Goal: Task Accomplishment & Management: Manage account settings

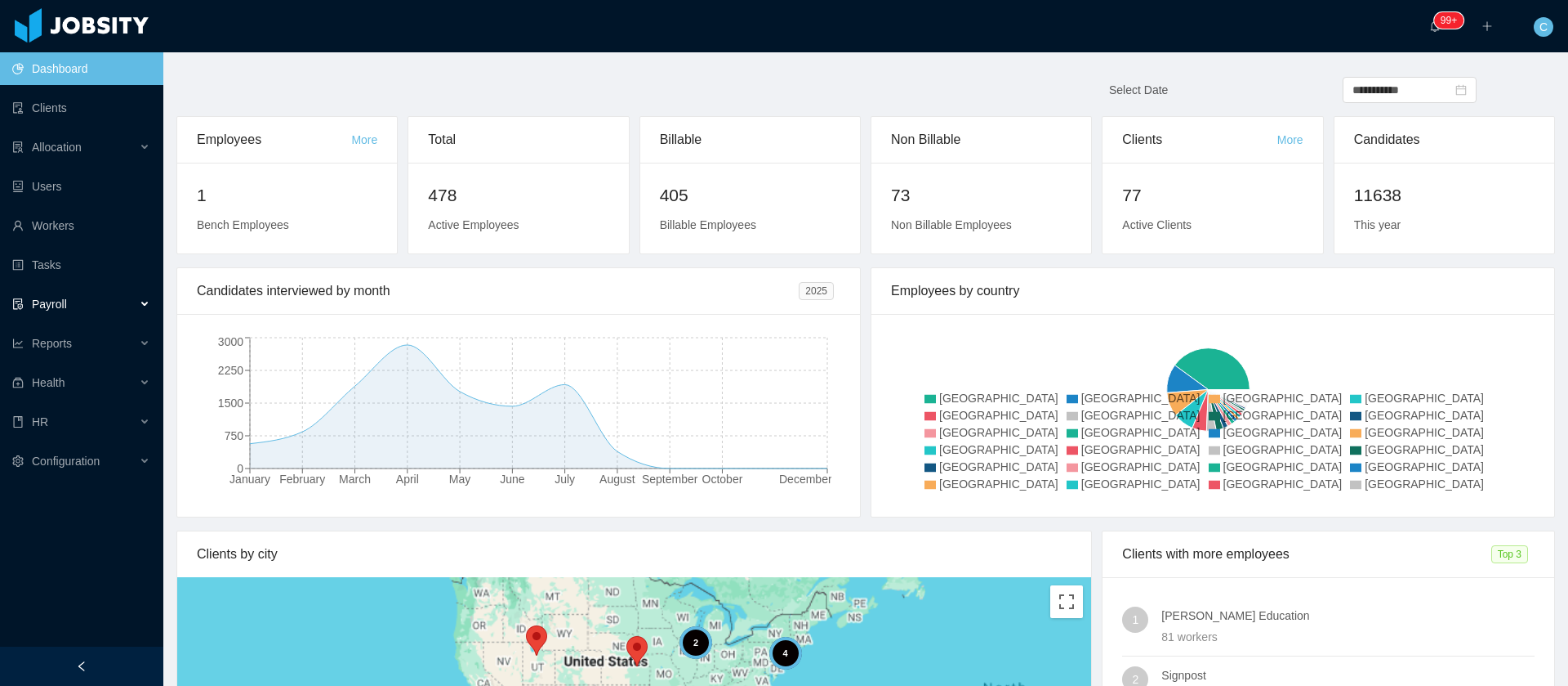
click at [62, 308] on span "Payroll" at bounding box center [49, 304] width 35 height 13
click at [46, 394] on div "Reports" at bounding box center [82, 382] width 163 height 33
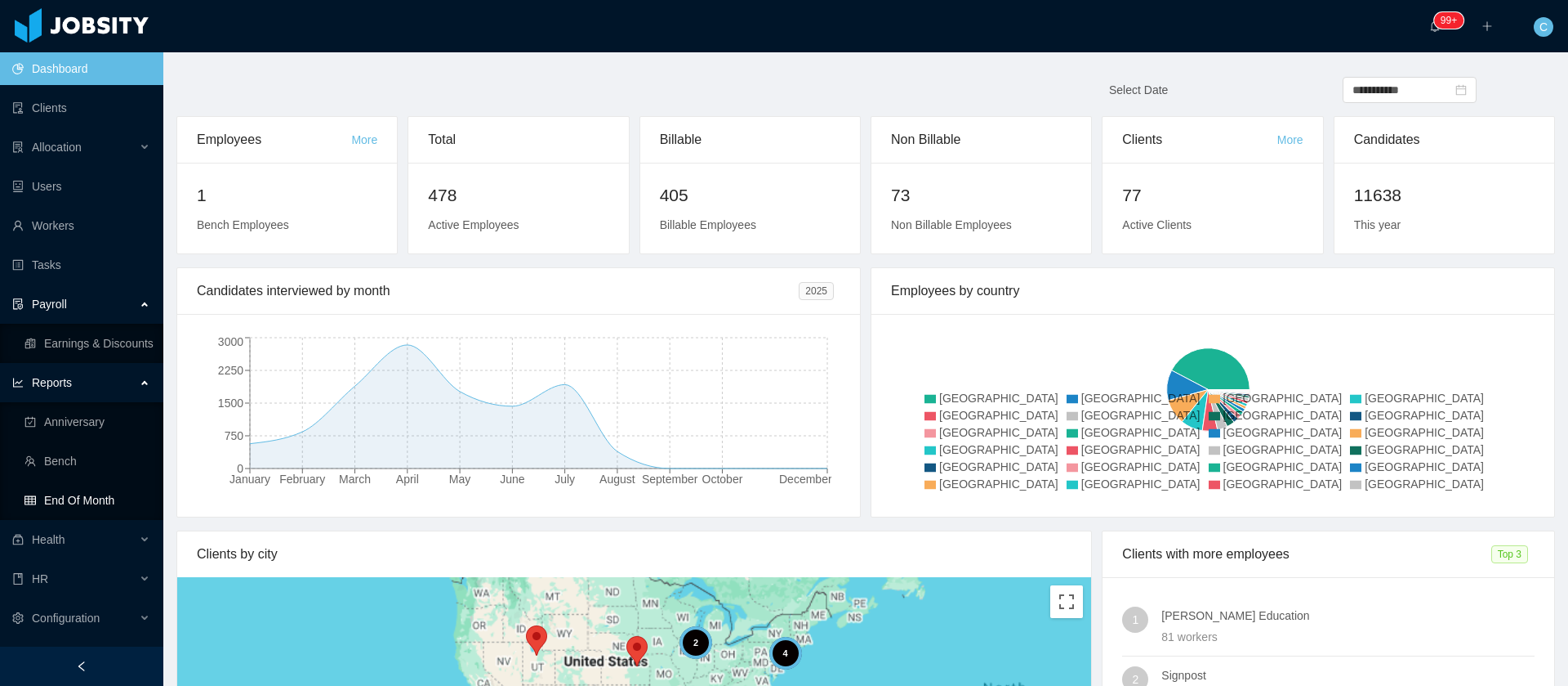
click at [77, 484] on link "End Of Month" at bounding box center [87, 499] width 126 height 33
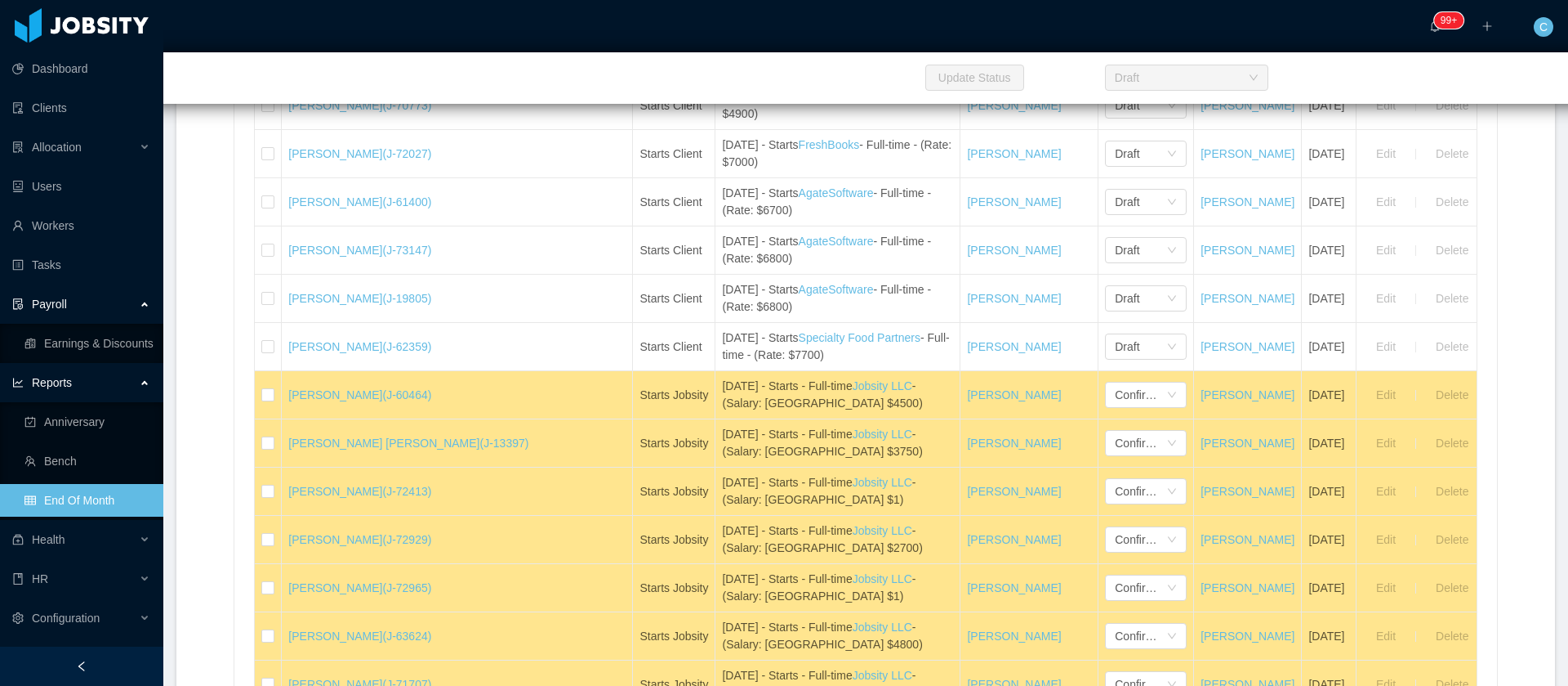
scroll to position [613, 0]
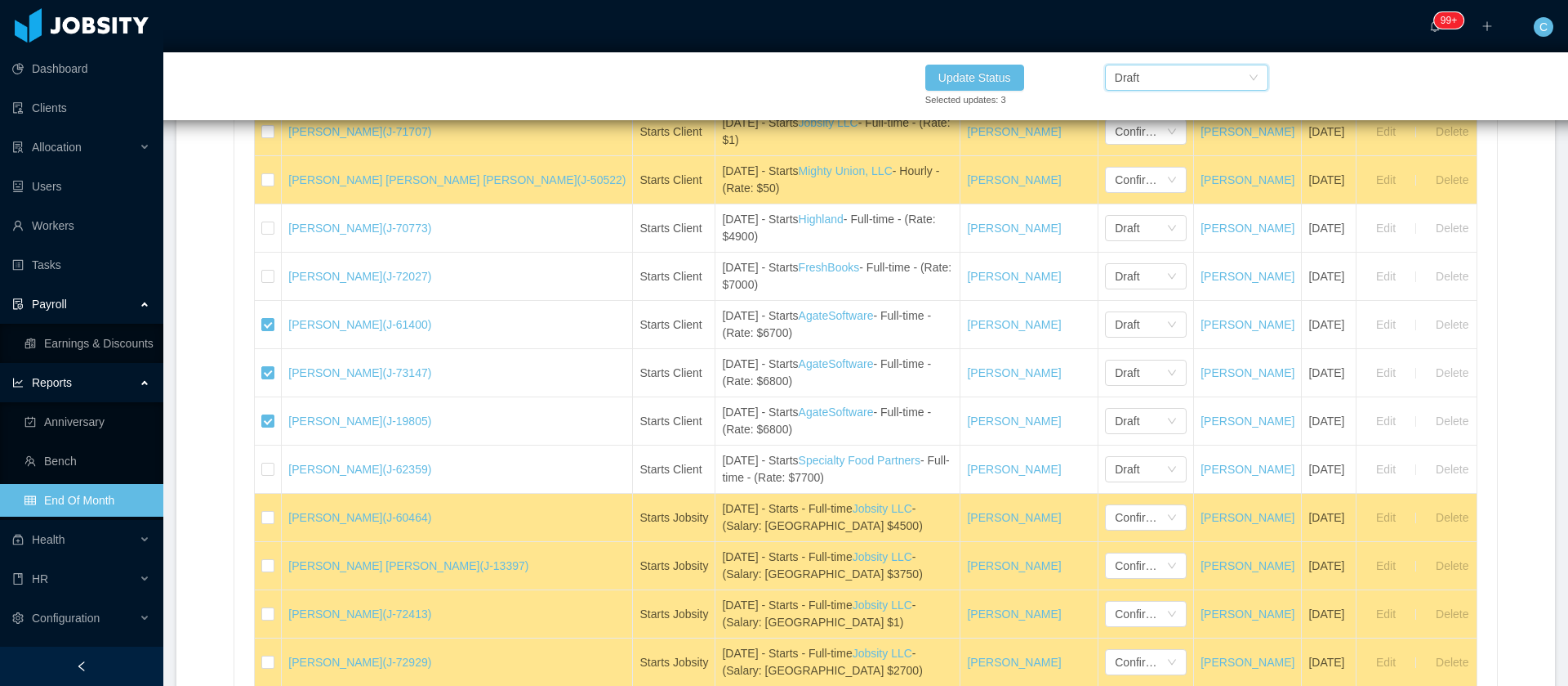
click at [1161, 76] on div "Draft" at bounding box center [1181, 77] width 133 height 24
click at [1136, 132] on li "Confirmed" at bounding box center [1186, 136] width 163 height 26
click at [987, 73] on button "Update Status" at bounding box center [975, 77] width 99 height 26
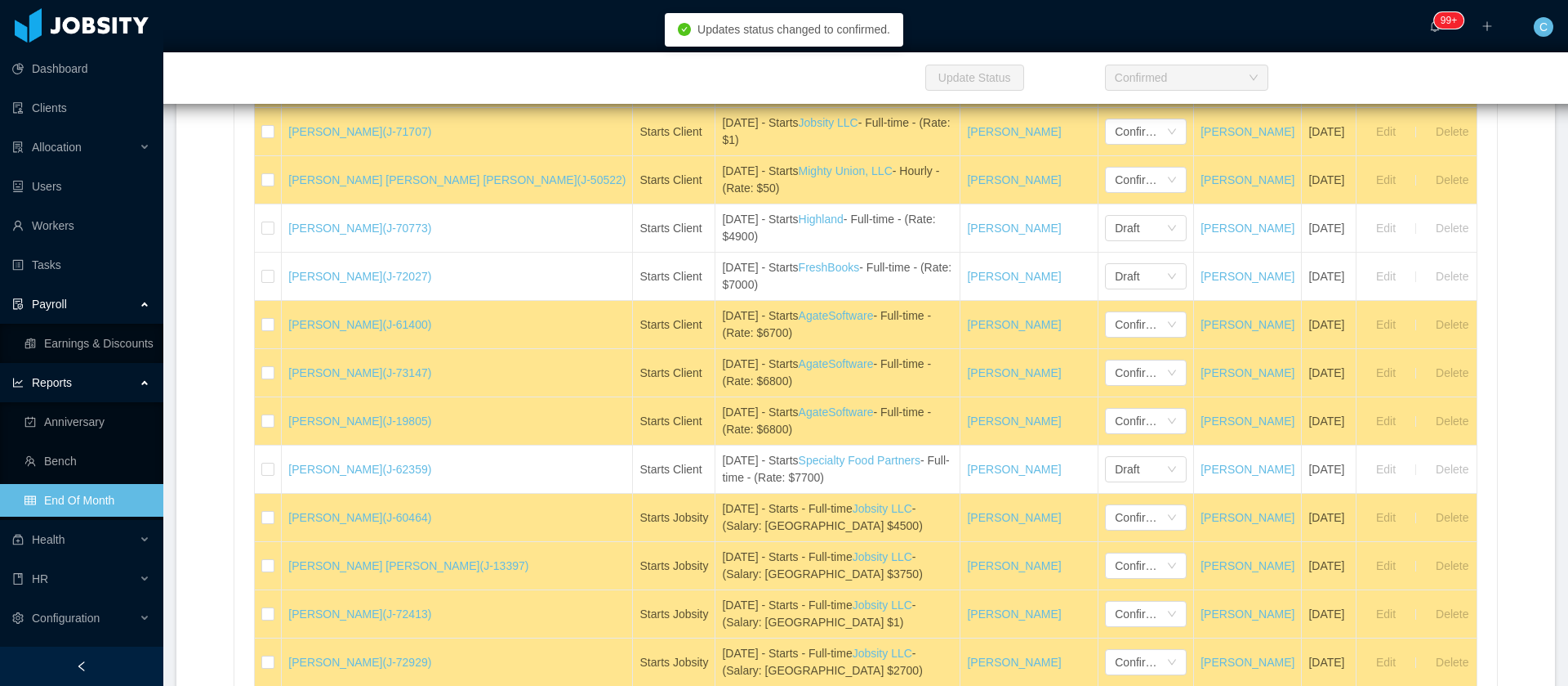
scroll to position [1226, 0]
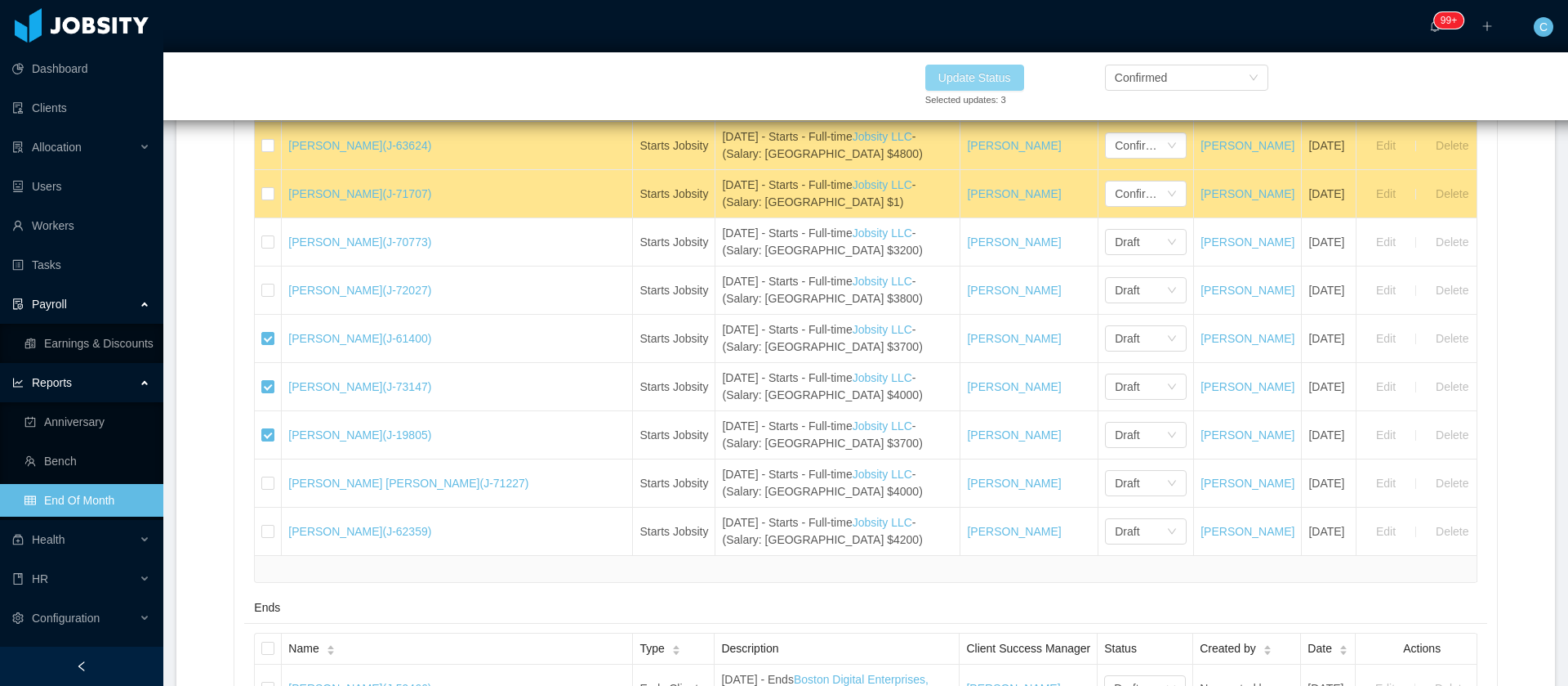
click at [1001, 78] on button "Update Status" at bounding box center [975, 77] width 99 height 26
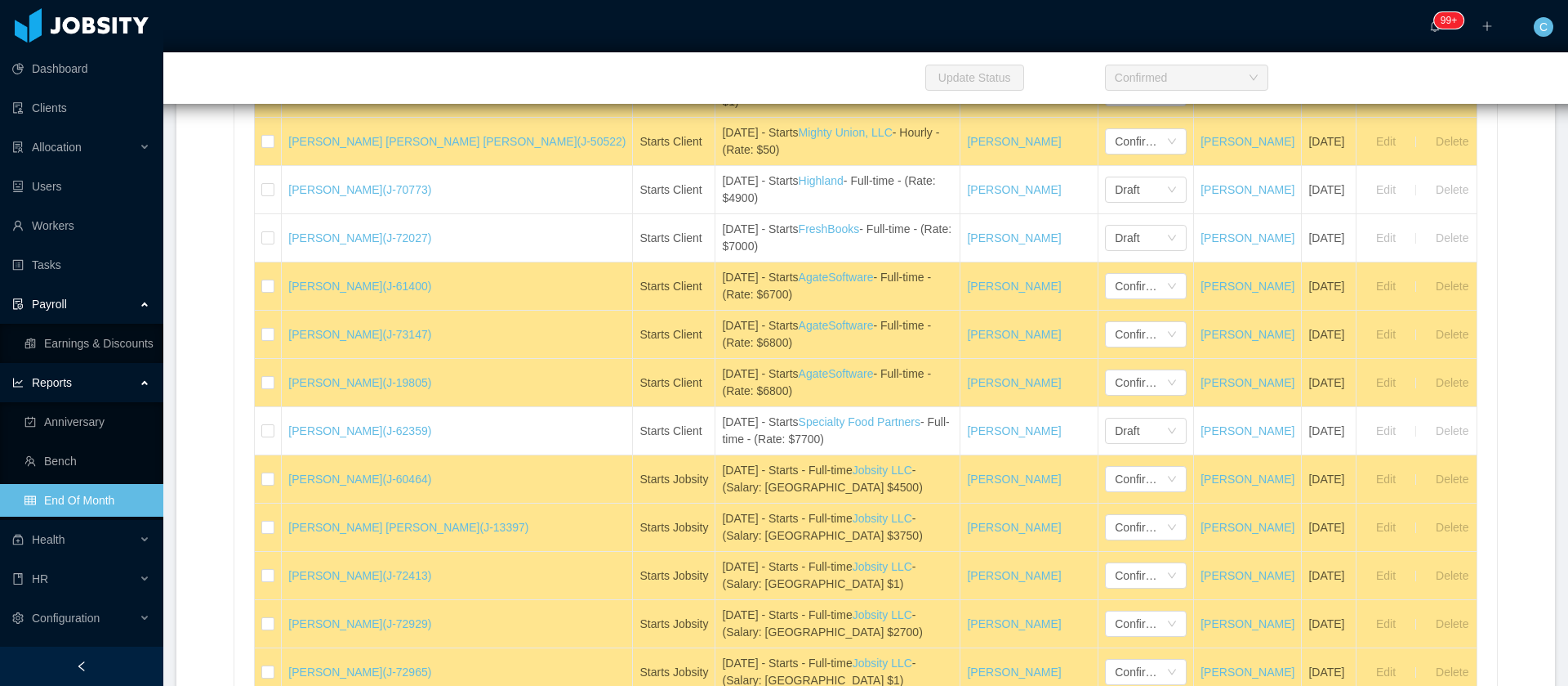
scroll to position [613, 0]
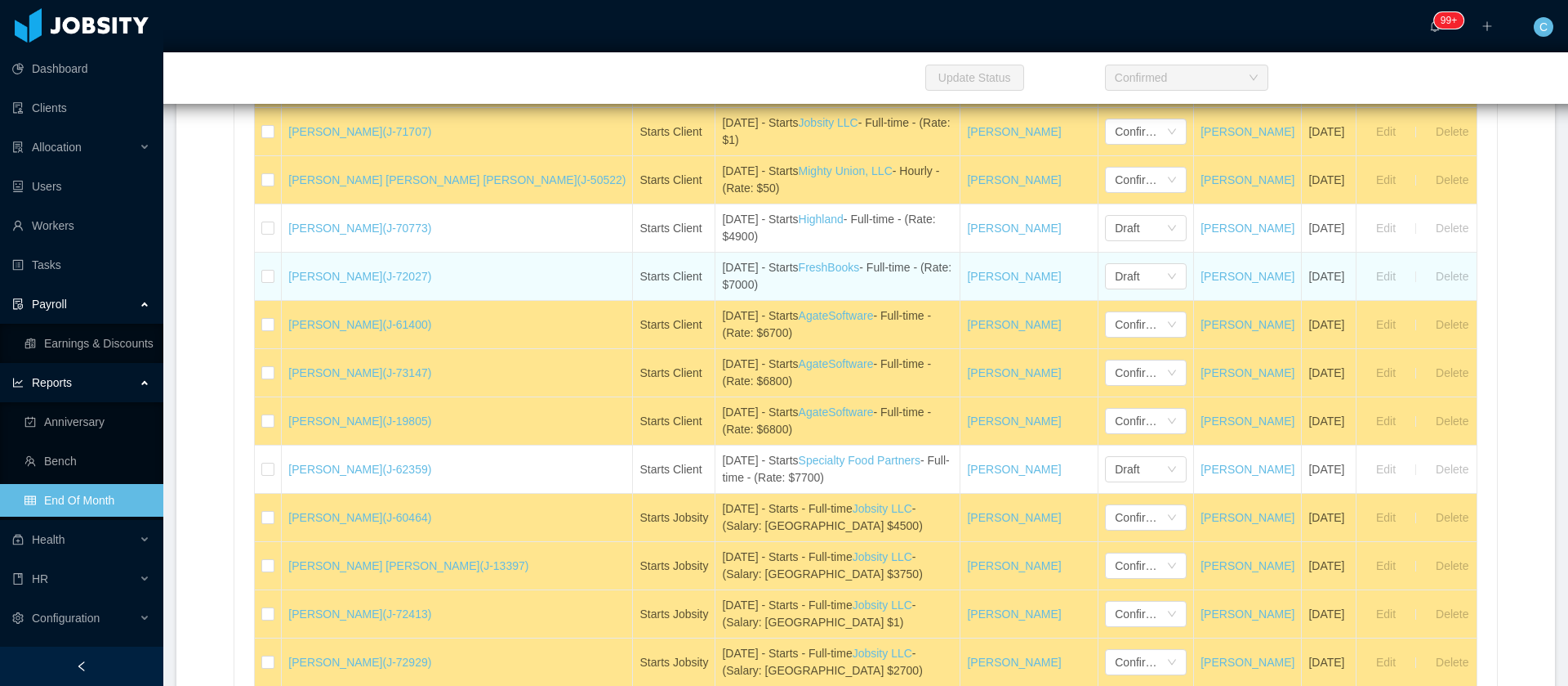
drag, startPoint x: 695, startPoint y: 289, endPoint x: 697, endPoint y: 274, distance: 15.1
click at [722, 289] on div "August 19th - Starts FreshBooks - Full-time - (Rate: $7000)" at bounding box center [837, 276] width 231 height 34
drag, startPoint x: 709, startPoint y: 265, endPoint x: 772, endPoint y: 271, distance: 63.3
click at [772, 271] on div "August 19th - Starts FreshBooks - Full-time - (Rate: $7000)" at bounding box center [837, 276] width 231 height 34
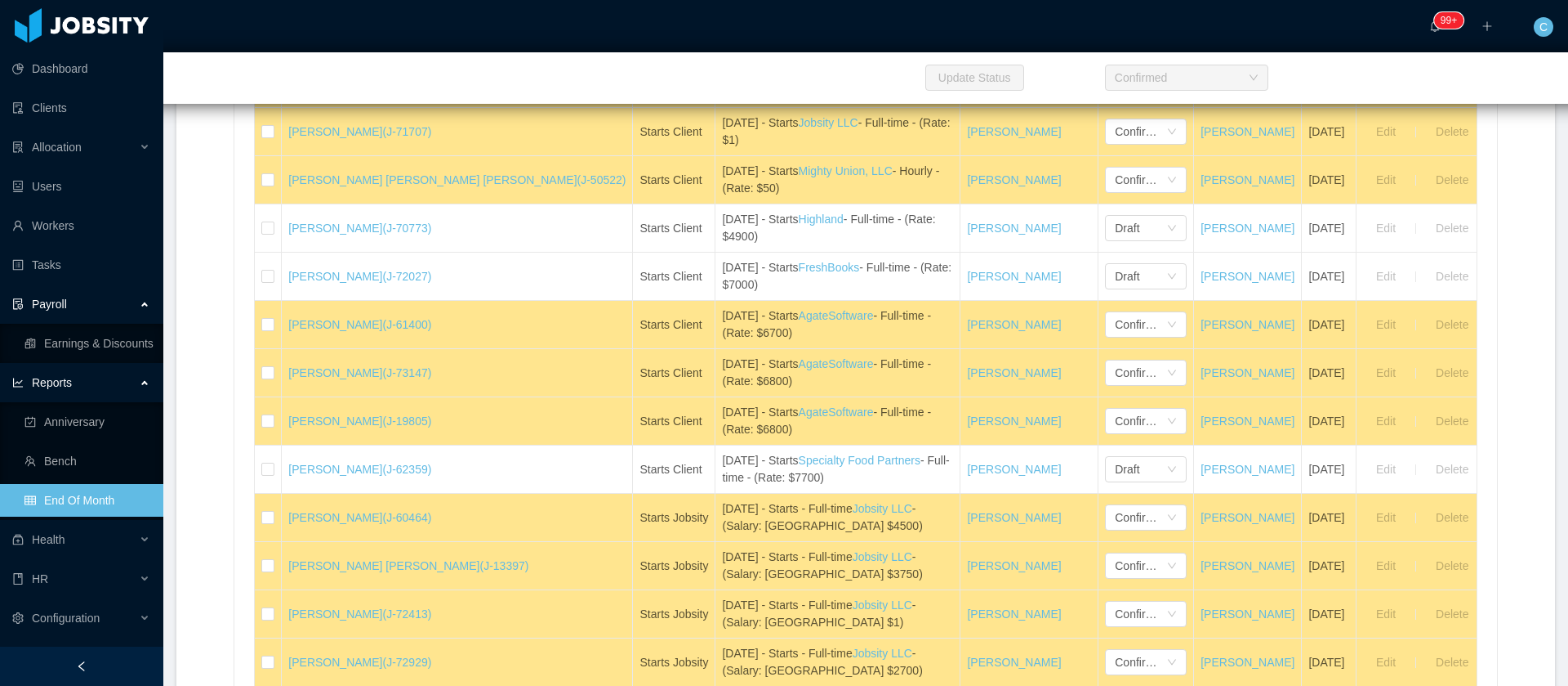
copy div "s FreshBooks"
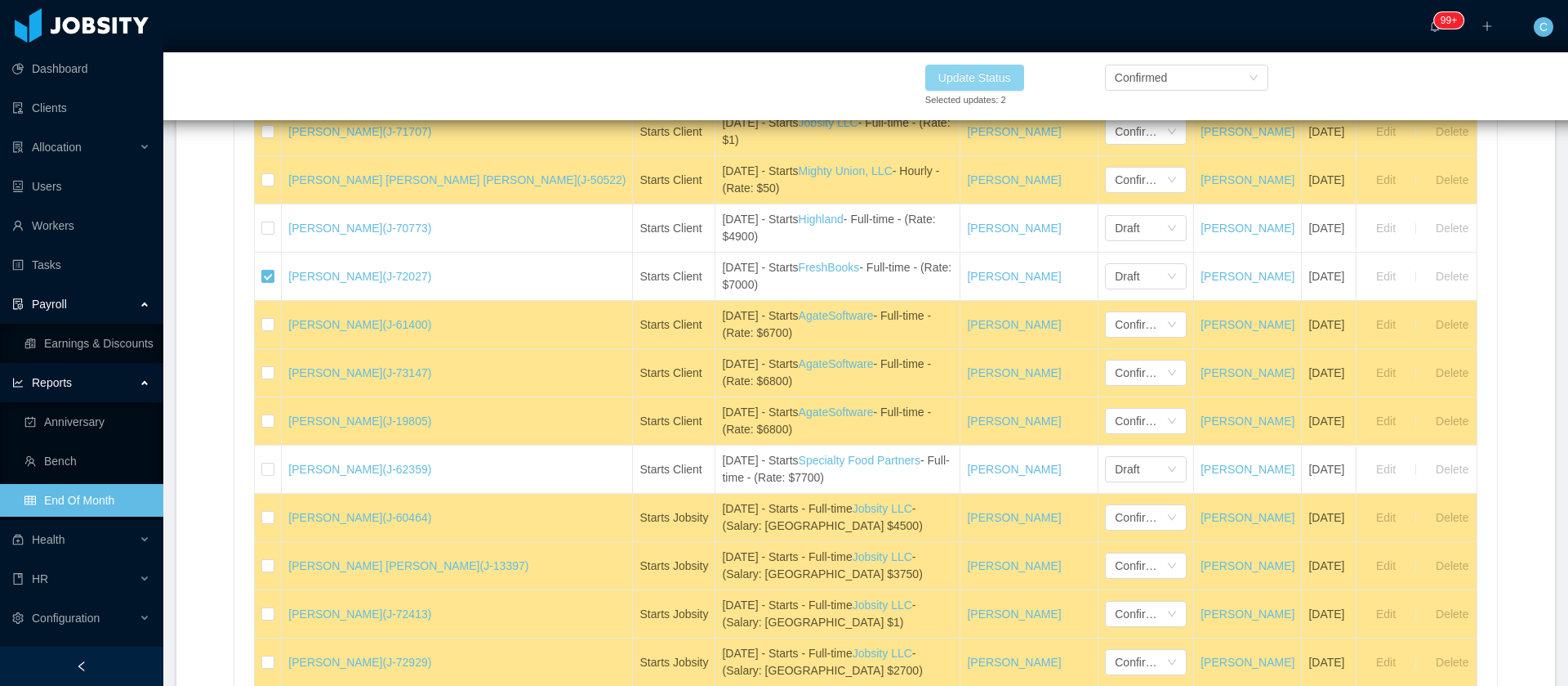
click at [993, 78] on button "Update Status" at bounding box center [975, 77] width 99 height 26
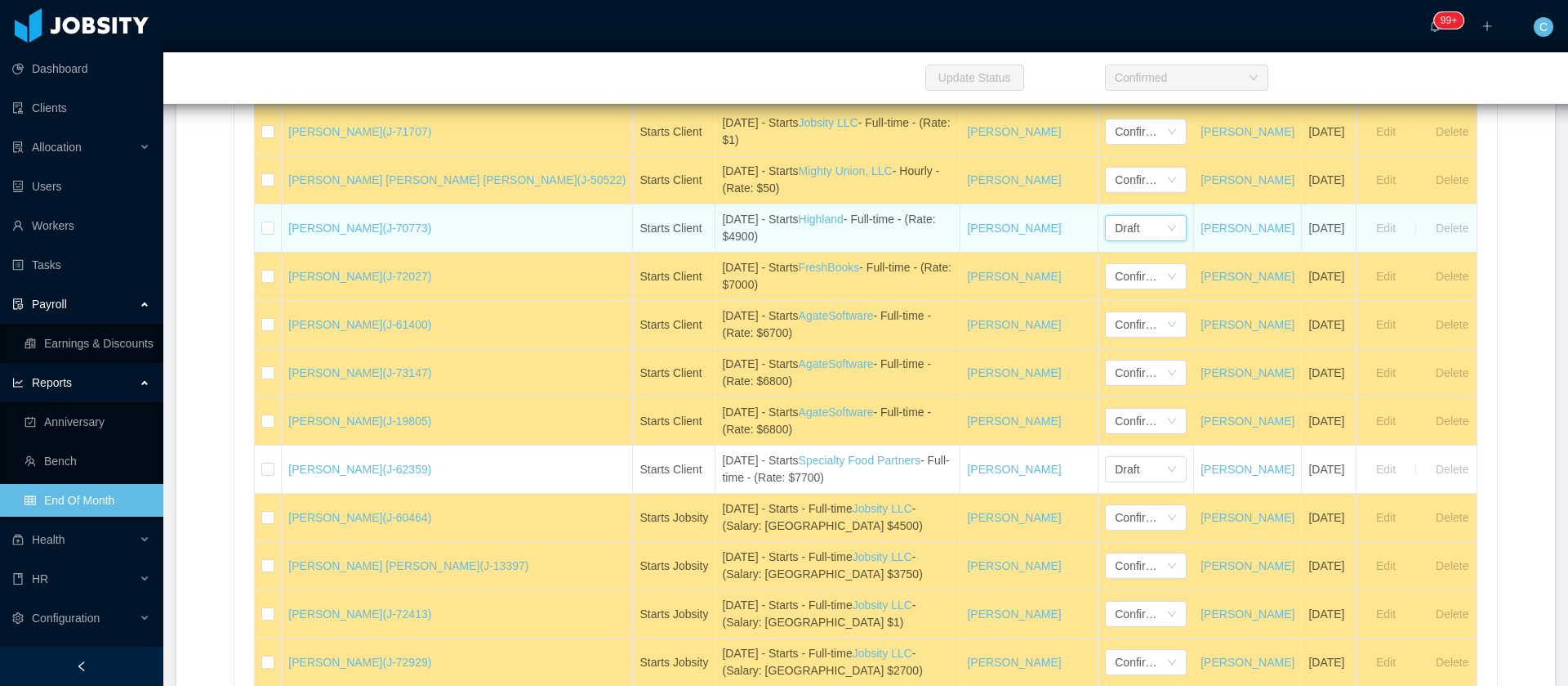
click at [1115, 226] on div "Draft" at bounding box center [1141, 228] width 52 height 24
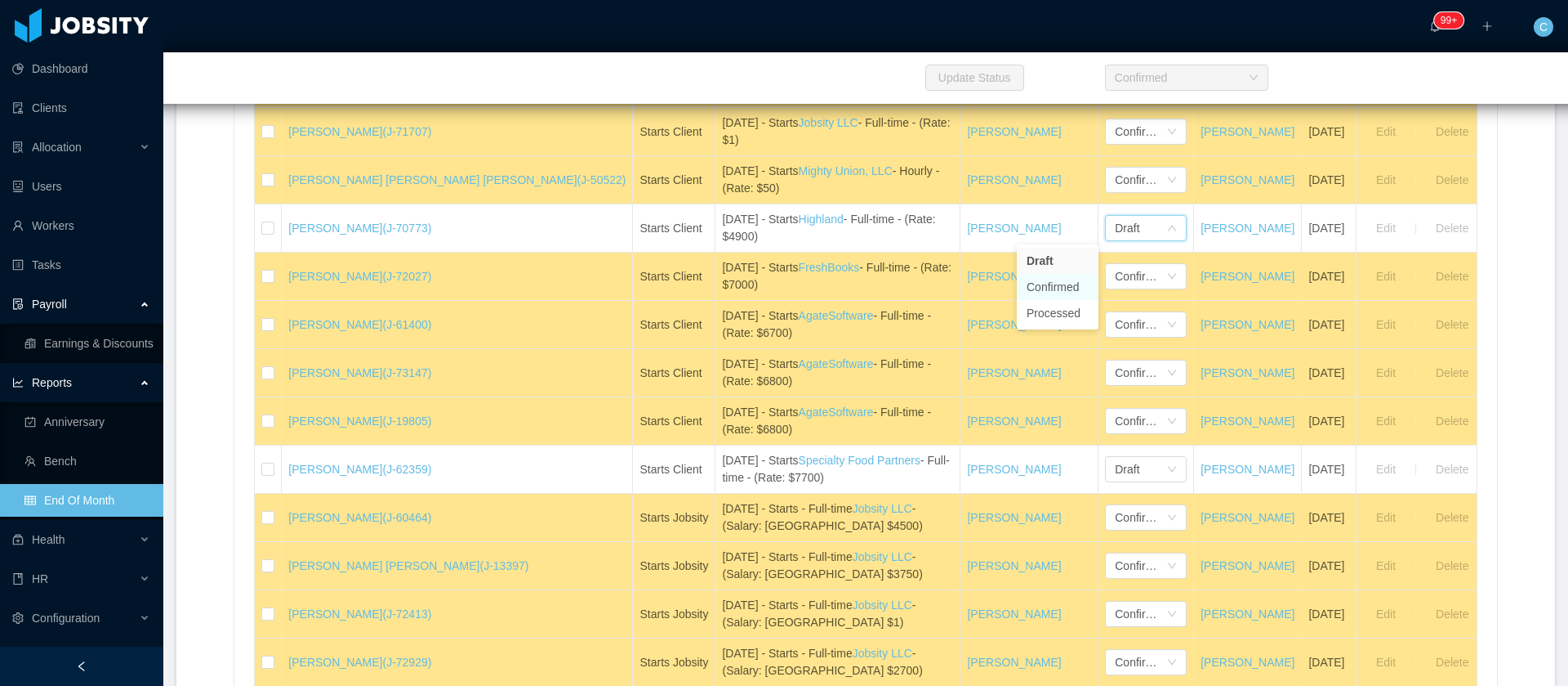
click at [1058, 287] on li "Confirmed" at bounding box center [1058, 286] width 82 height 26
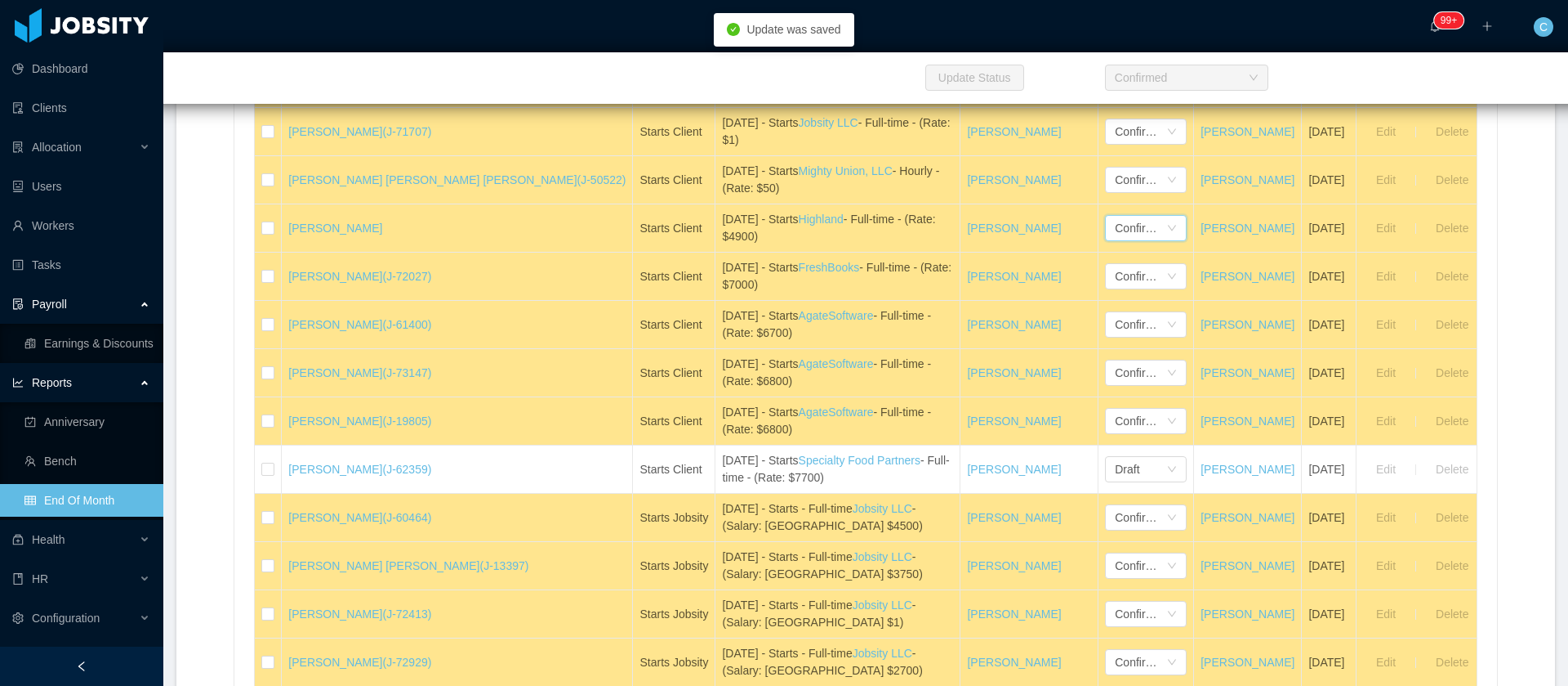
scroll to position [980, 0]
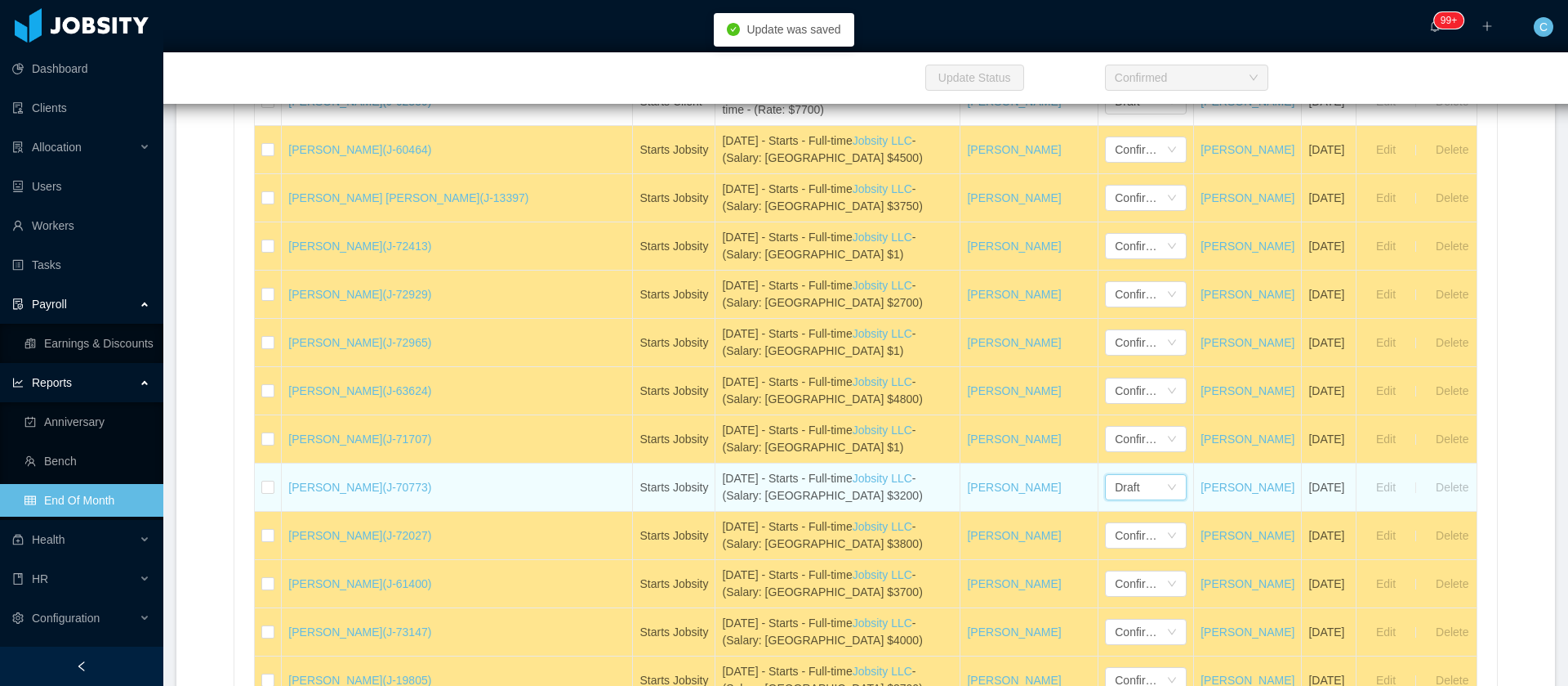
click at [1115, 493] on div "Draft" at bounding box center [1126, 487] width 24 height 24
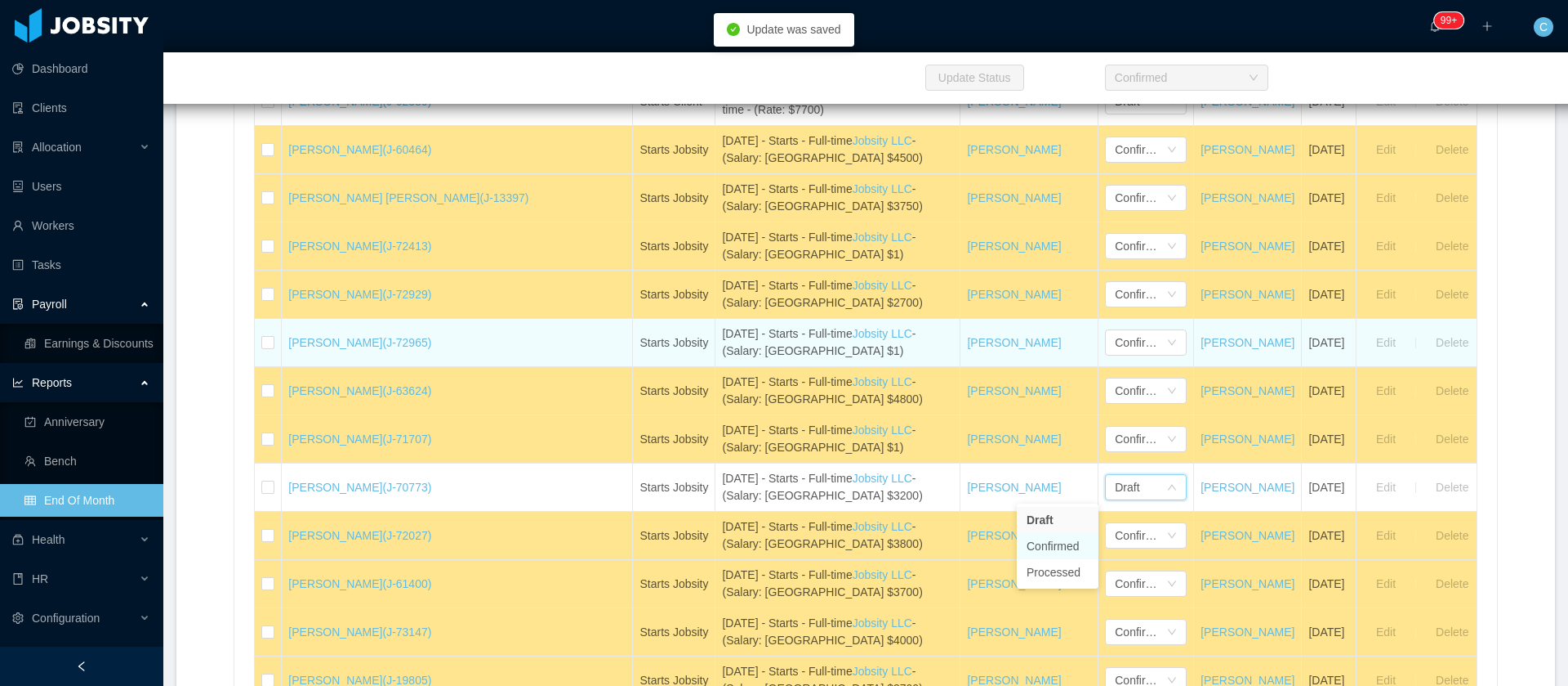
drag, startPoint x: 1039, startPoint y: 545, endPoint x: 1006, endPoint y: 348, distance: 199.7
click at [1039, 548] on li "Confirmed" at bounding box center [1058, 545] width 82 height 26
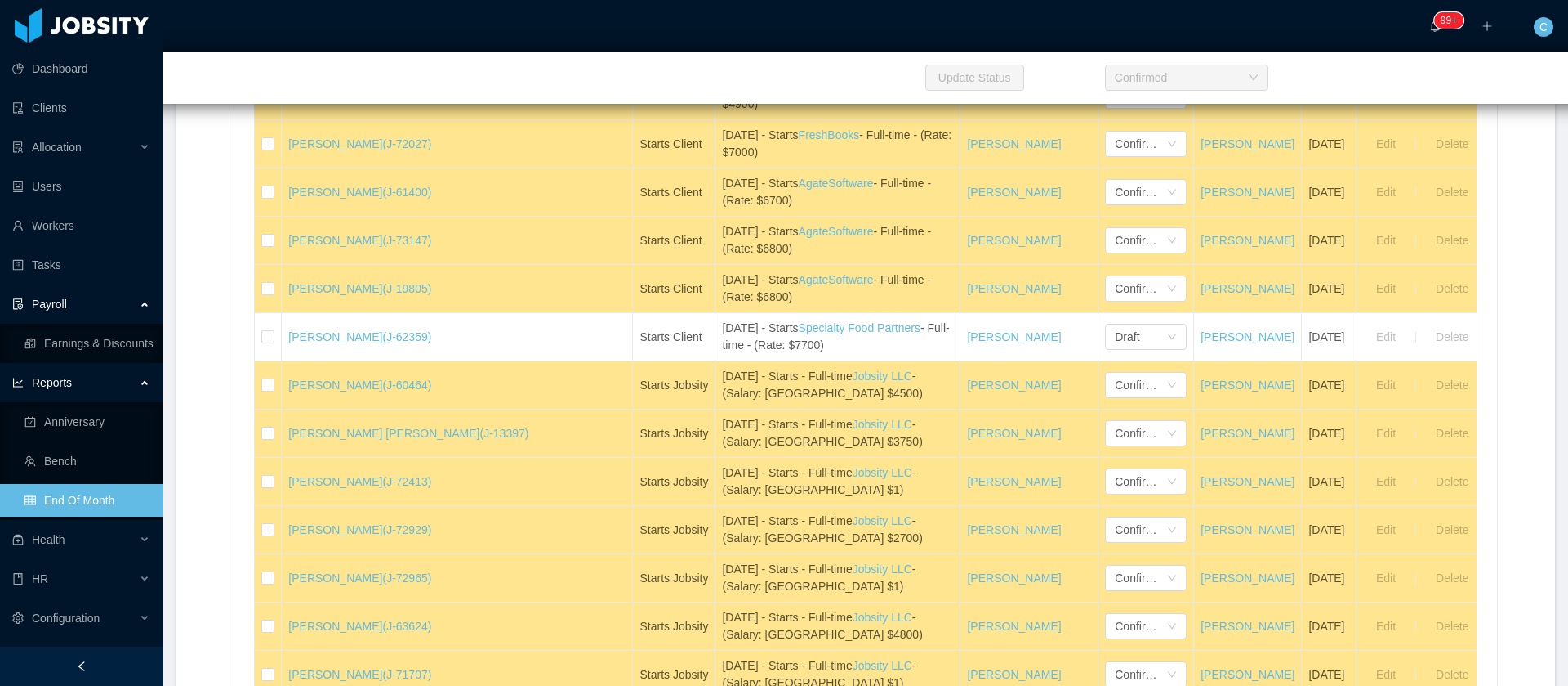
scroll to position [735, 0]
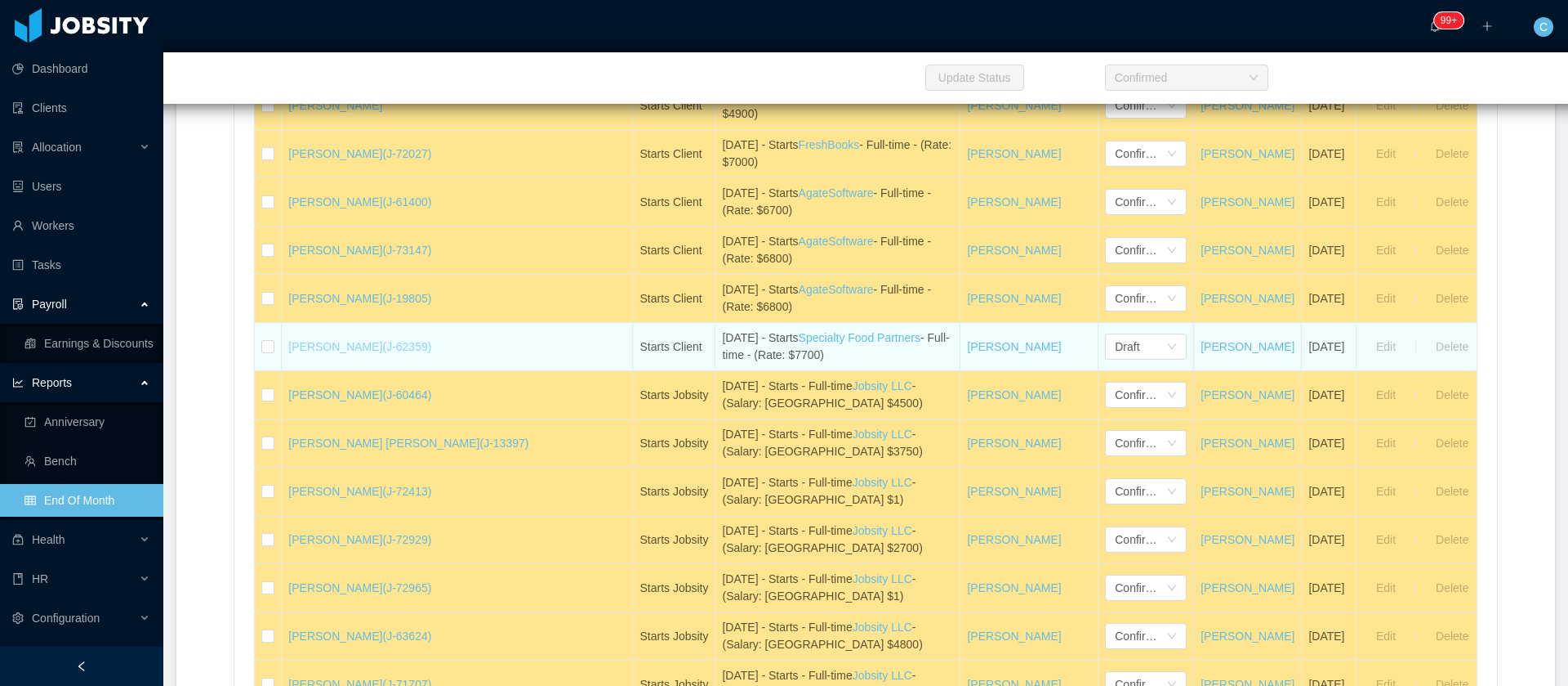
drag, startPoint x: 366, startPoint y: 352, endPoint x: 378, endPoint y: 353, distance: 12.0
click at [378, 353] on td "Leonardo Abreu (J-62359)" at bounding box center [457, 347] width 352 height 48
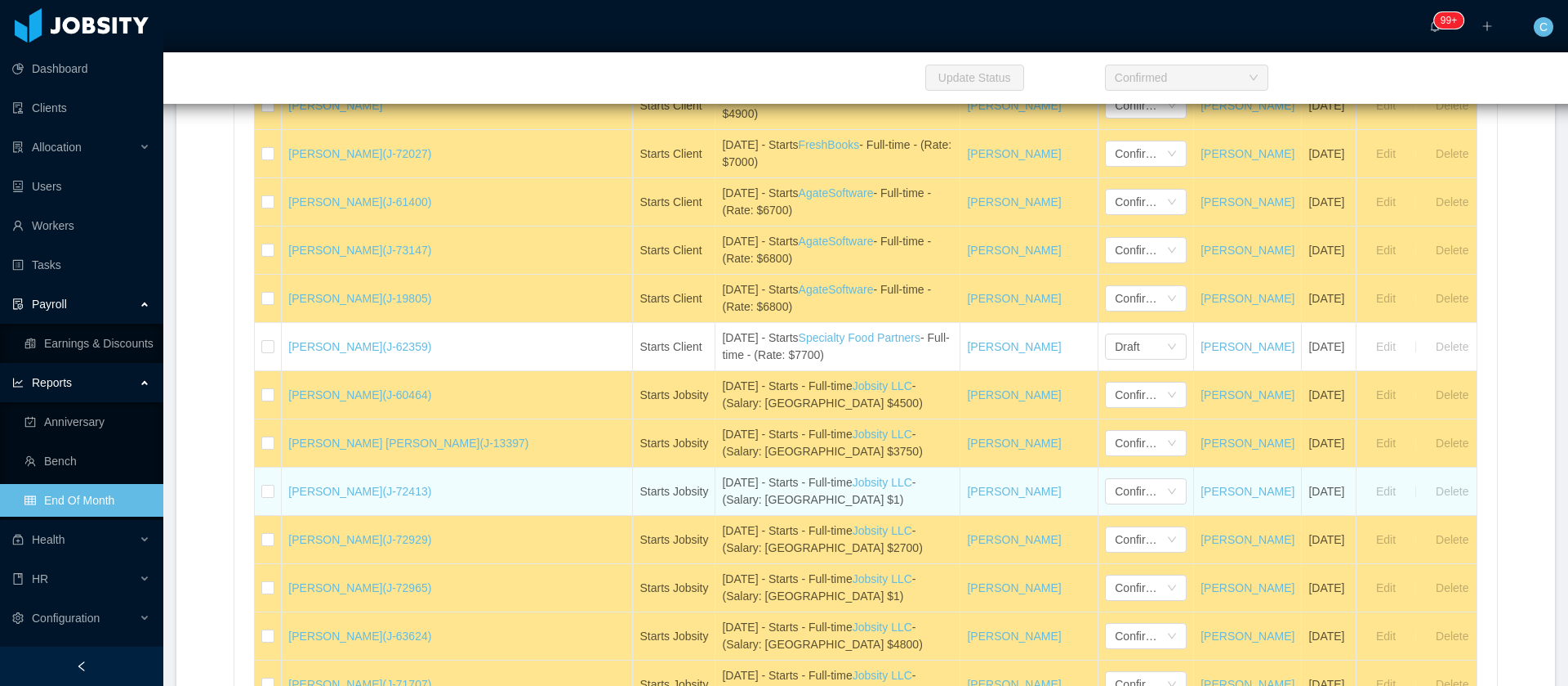
copy link "[PERSON_NAME]"
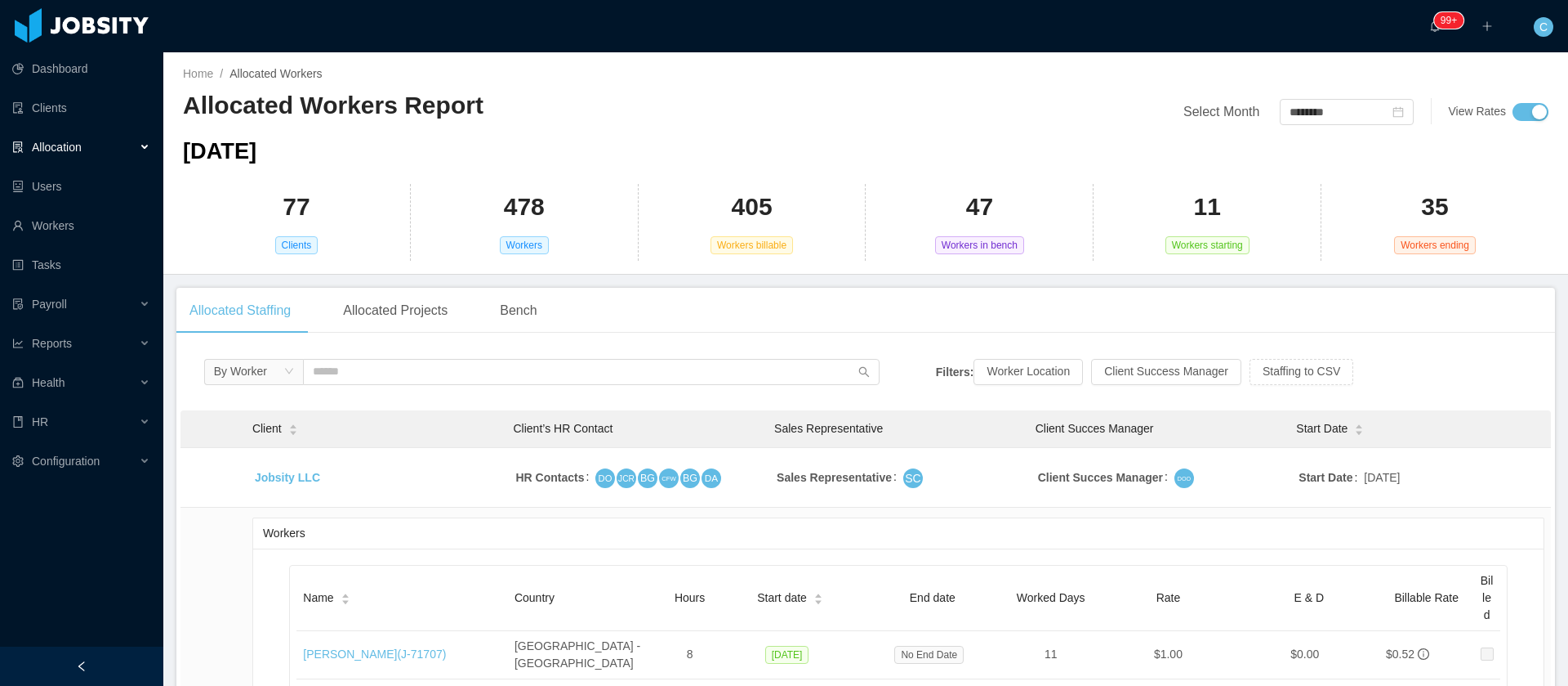
drag, startPoint x: 291, startPoint y: 425, endPoint x: 983, endPoint y: 47, distance: 788.5
click at [292, 428] on div at bounding box center [293, 428] width 10 height 12
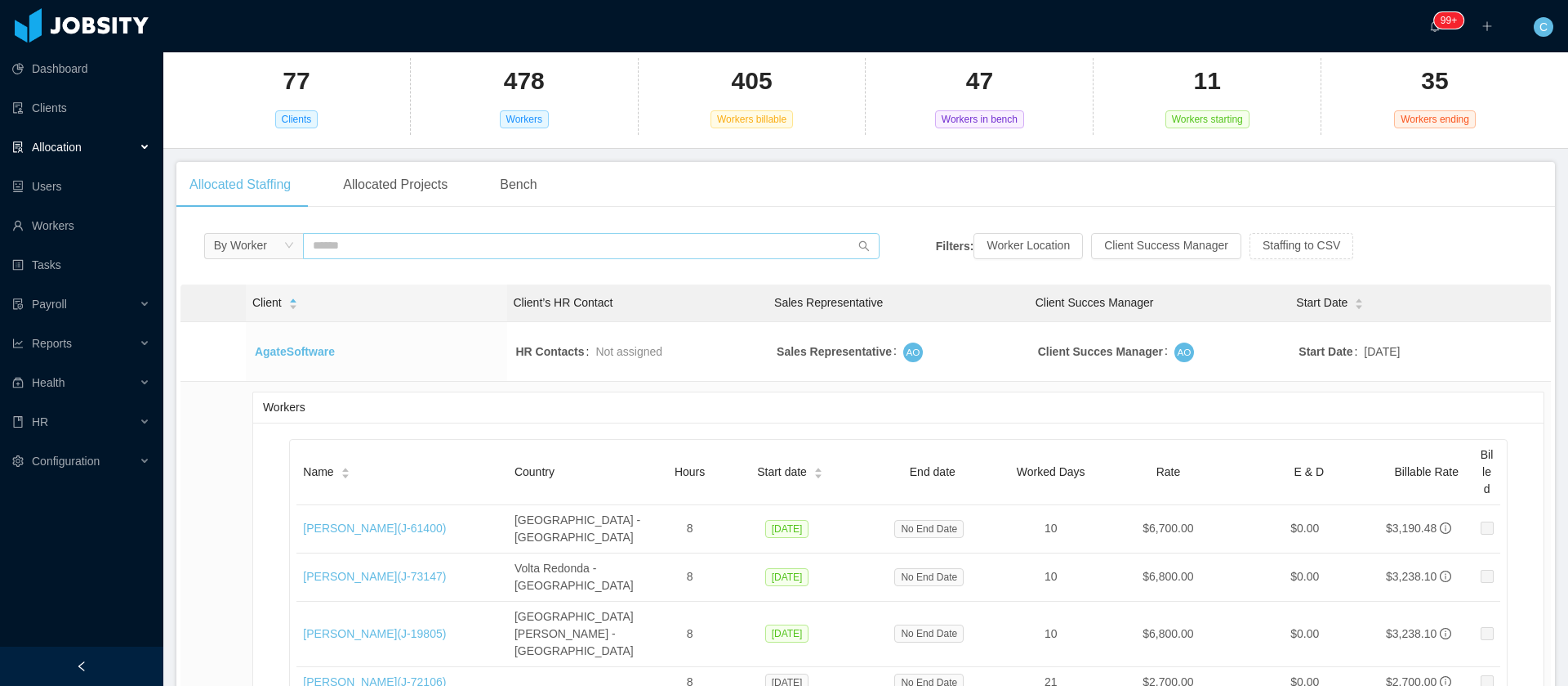
scroll to position [368, 0]
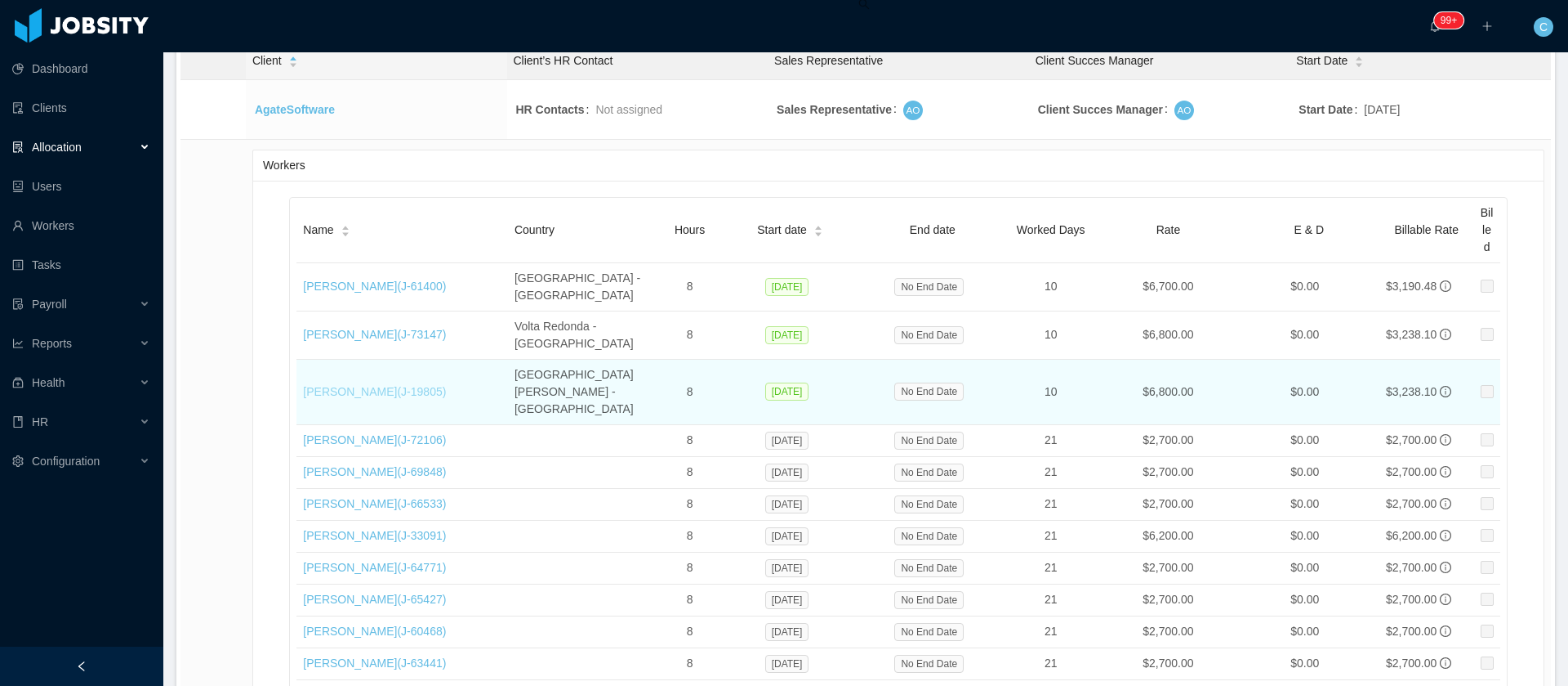
drag, startPoint x: 306, startPoint y: 351, endPoint x: 391, endPoint y: 348, distance: 85.1
click at [391, 359] on td "André Guimarães (J- 19805 )" at bounding box center [402, 392] width 212 height 65
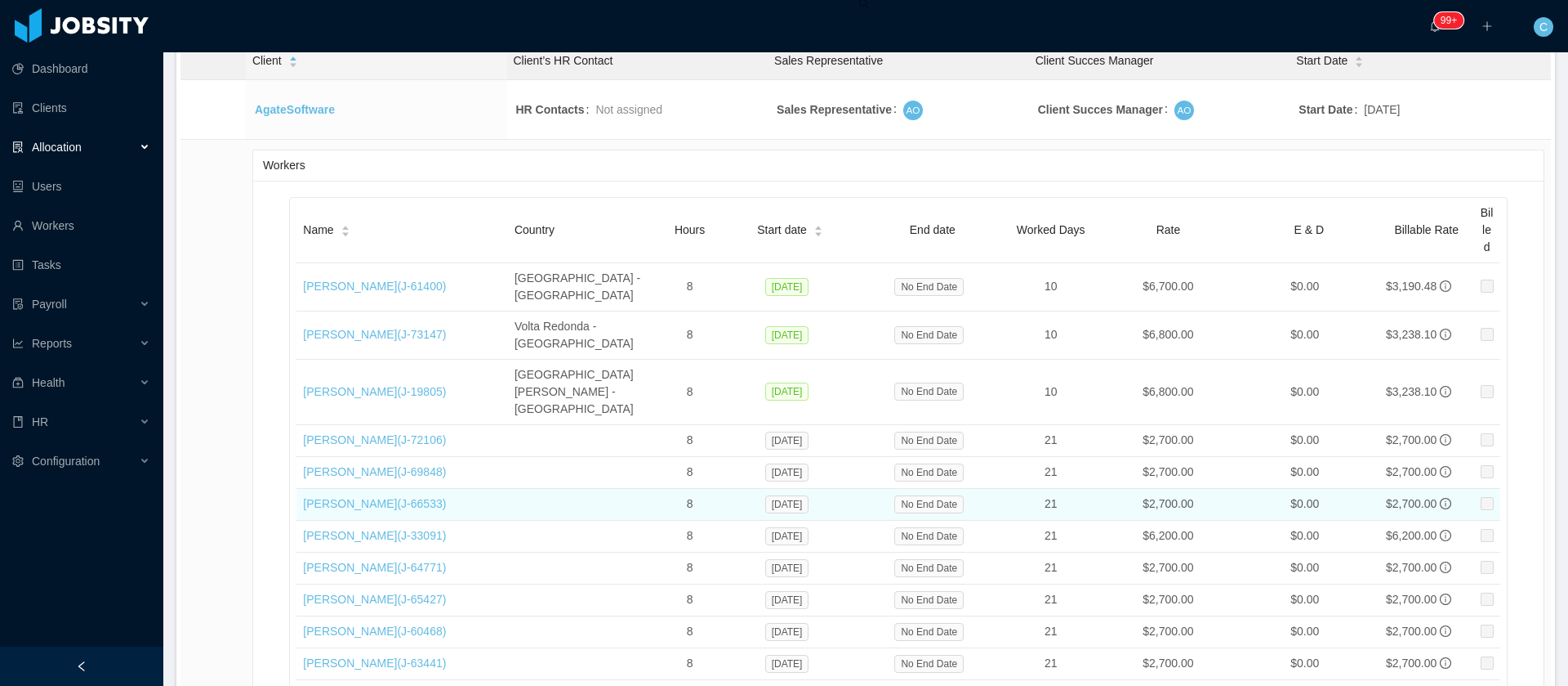
copy link "[PERSON_NAME]"
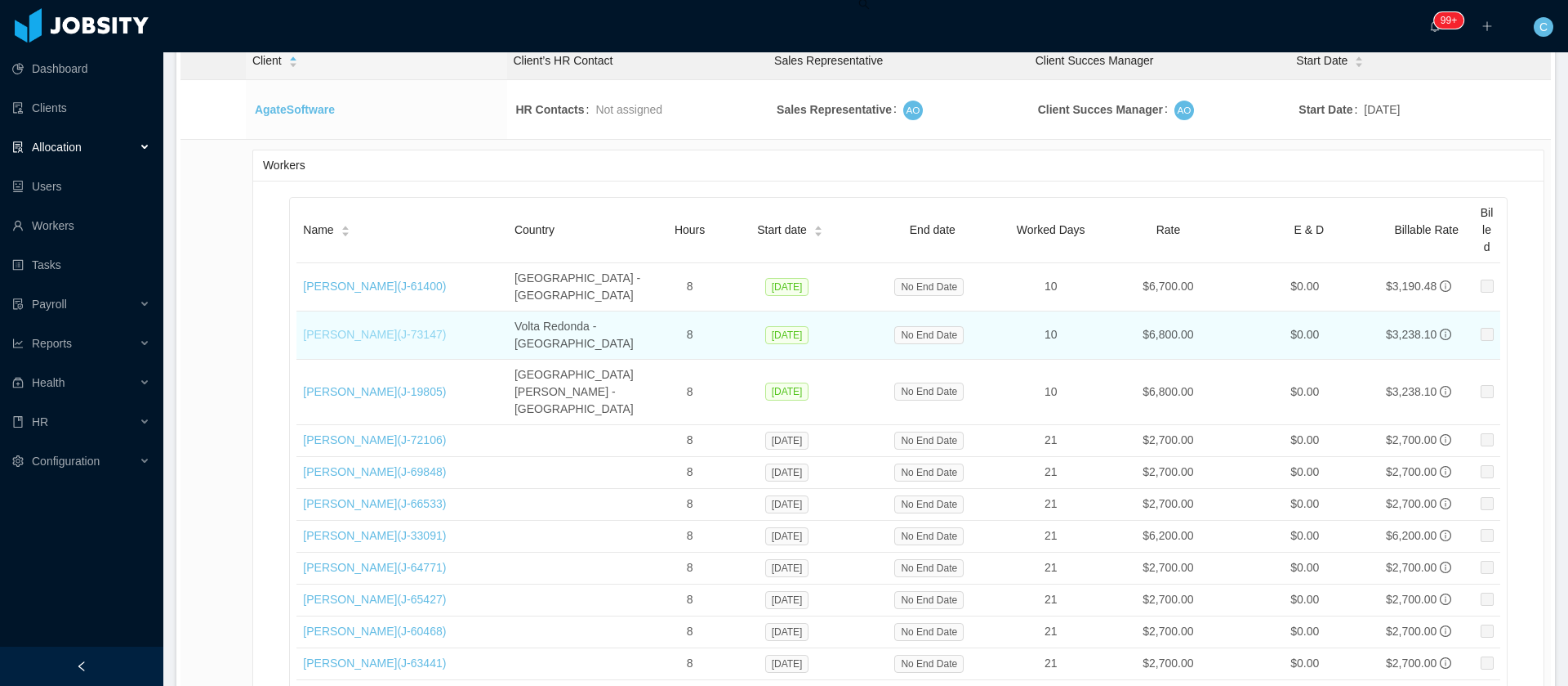
drag, startPoint x: 300, startPoint y: 318, endPoint x: 374, endPoint y: 312, distance: 74.2
click at [374, 312] on td "Gabriel Corrêa (J- 73147 )" at bounding box center [402, 336] width 212 height 48
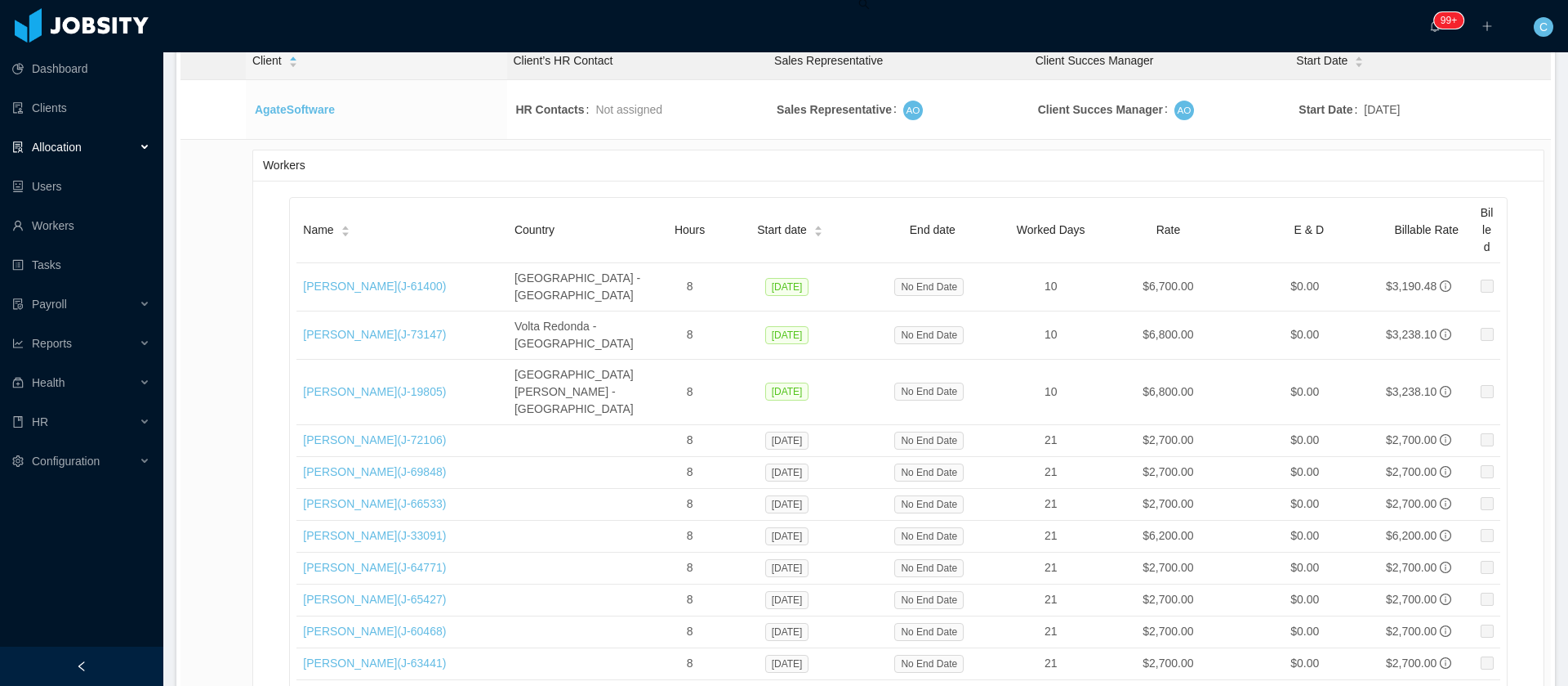
copy link "[PERSON_NAME]"
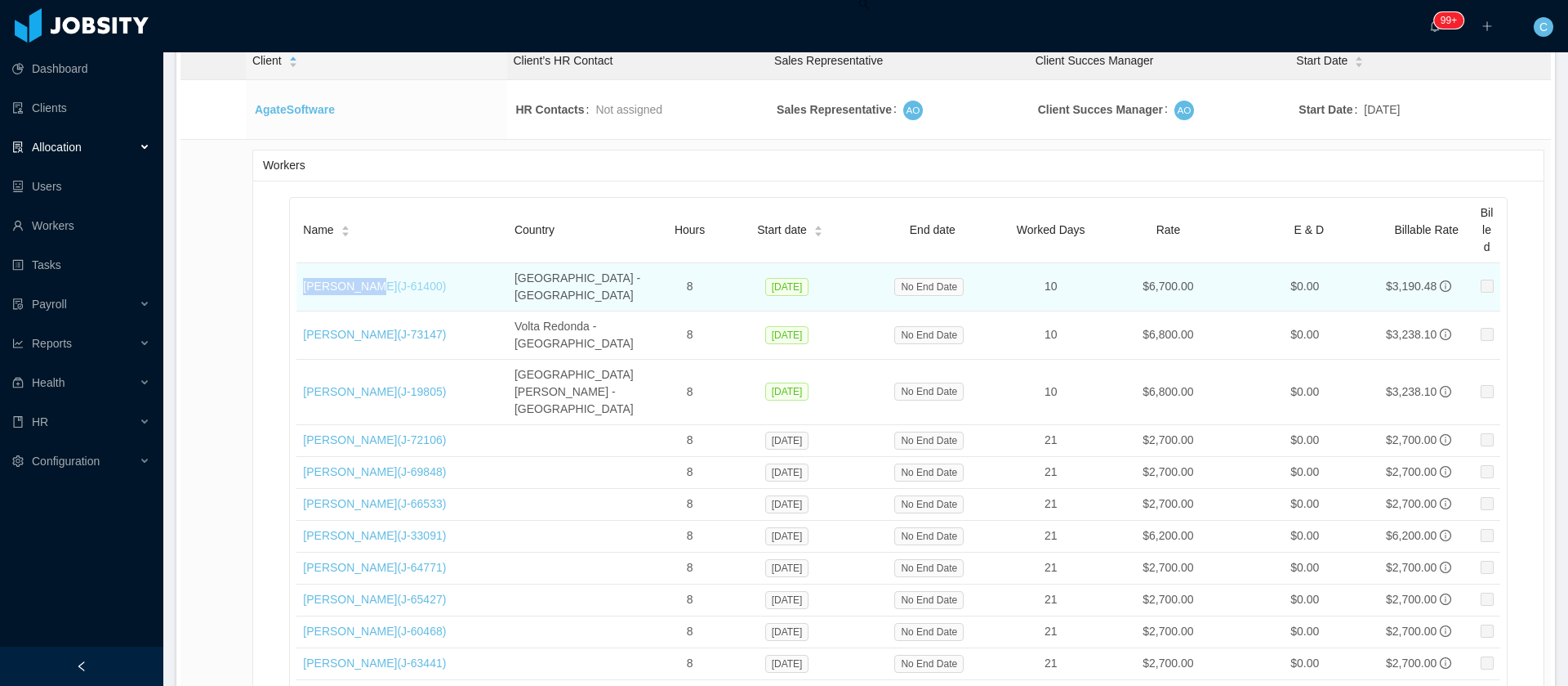
drag, startPoint x: 296, startPoint y: 280, endPoint x: 362, endPoint y: 282, distance: 66.0
click at [362, 282] on td "Royban Lara (J- 61400 )" at bounding box center [402, 288] width 212 height 48
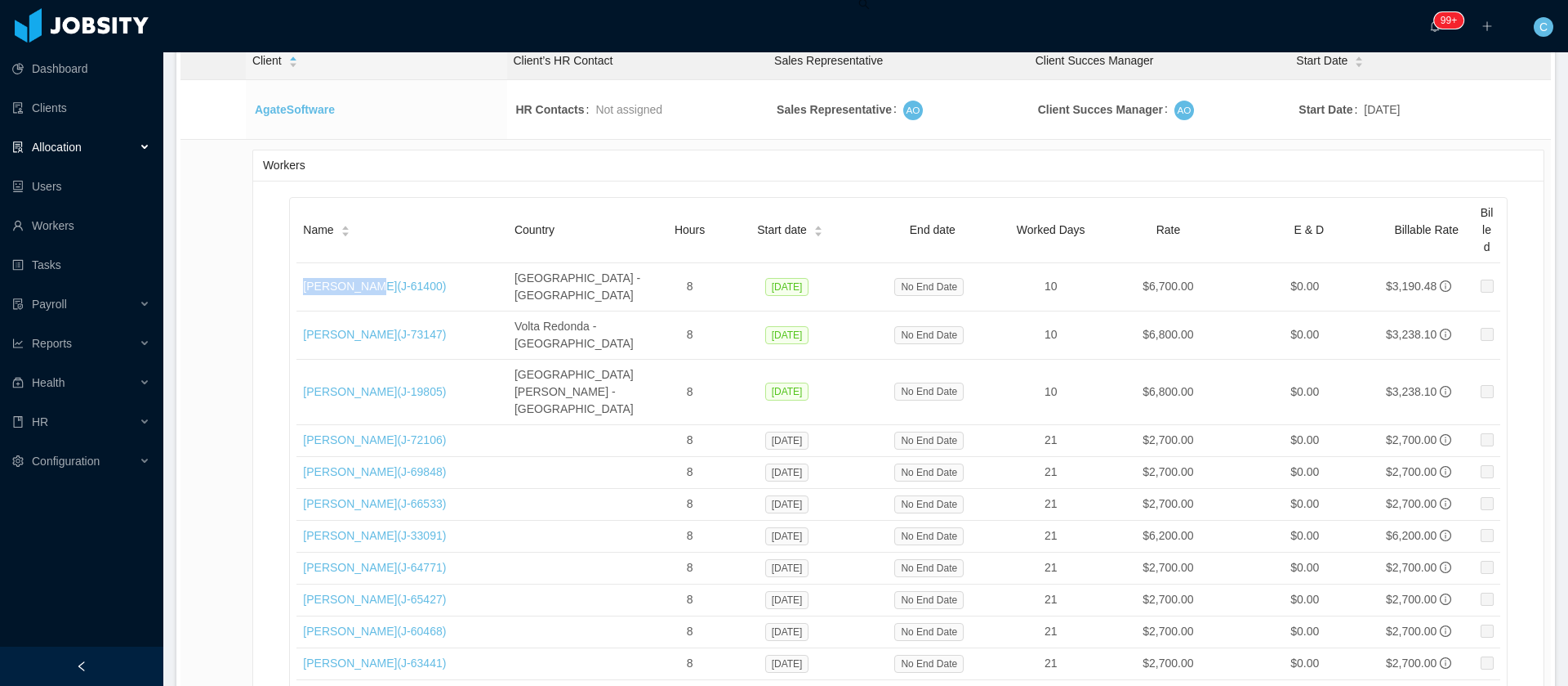
copy link "[PERSON_NAME]"
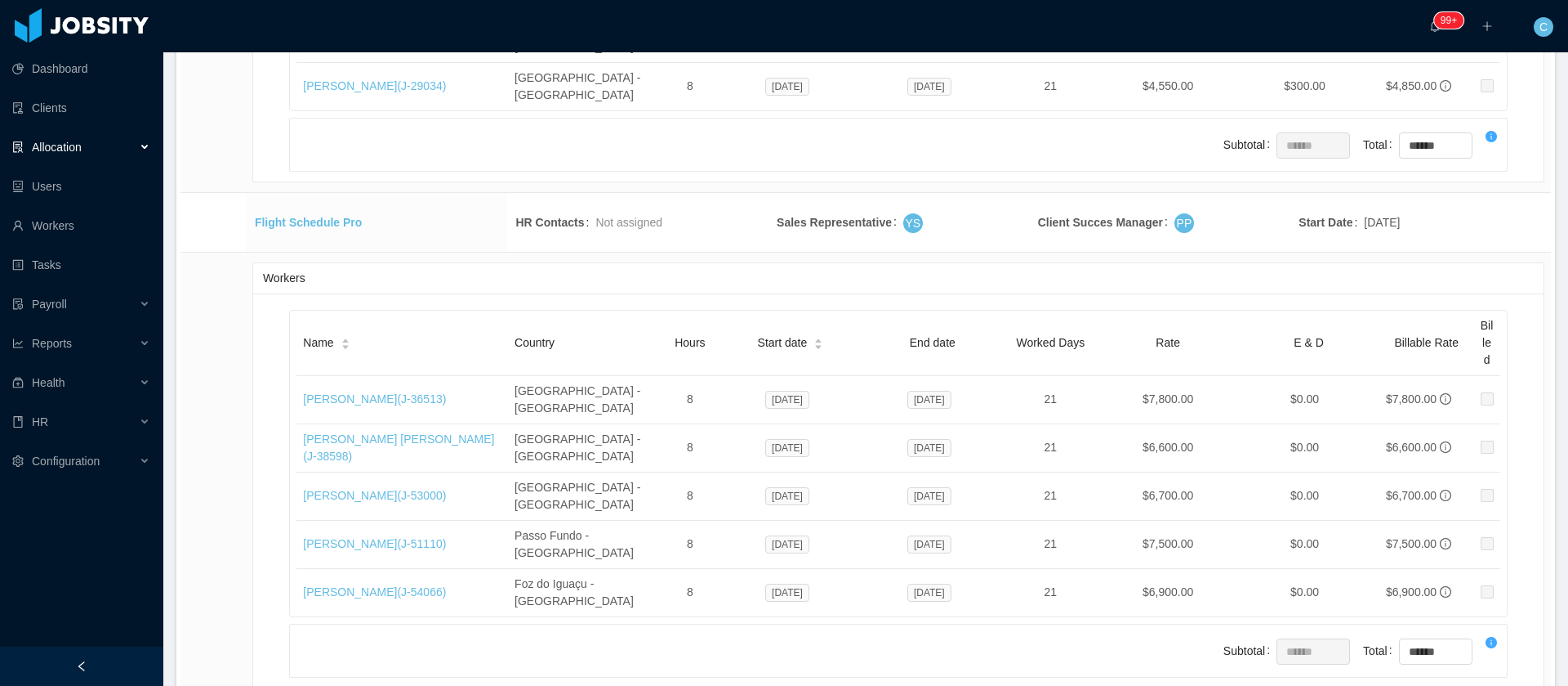
scroll to position [12257, 0]
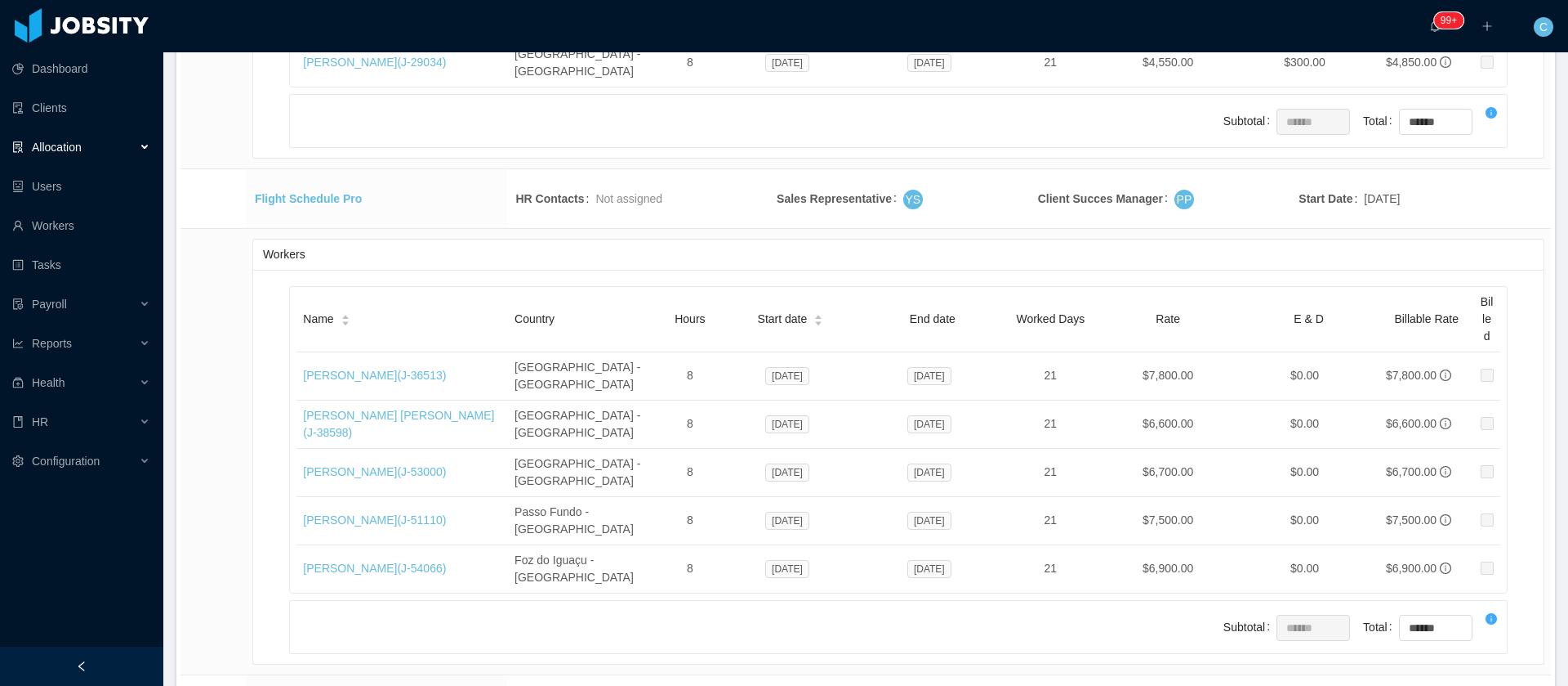
drag, startPoint x: 294, startPoint y: 416, endPoint x: 431, endPoint y: 422, distance: 137.1
drag, startPoint x: 295, startPoint y: 408, endPoint x: 444, endPoint y: 417, distance: 149.3
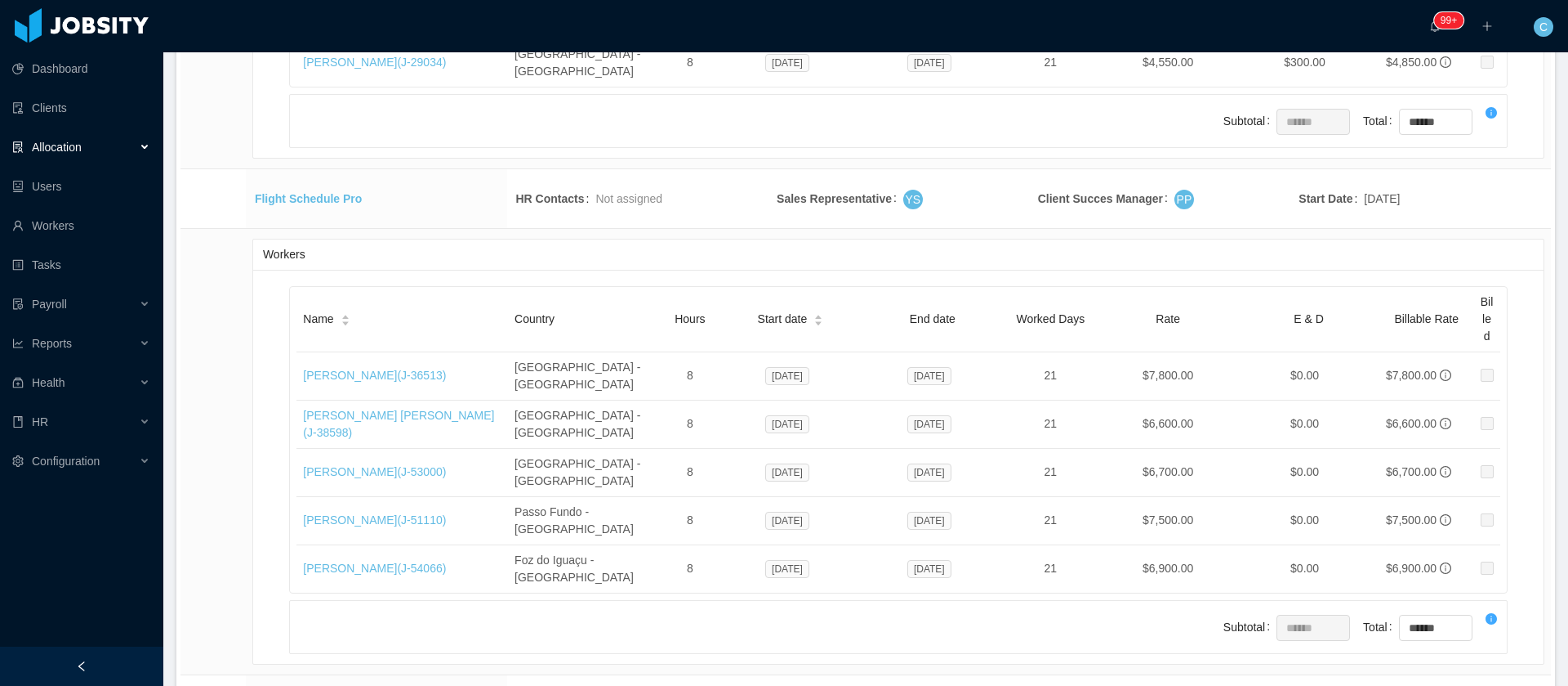
copy link "[PERSON_NAME]"
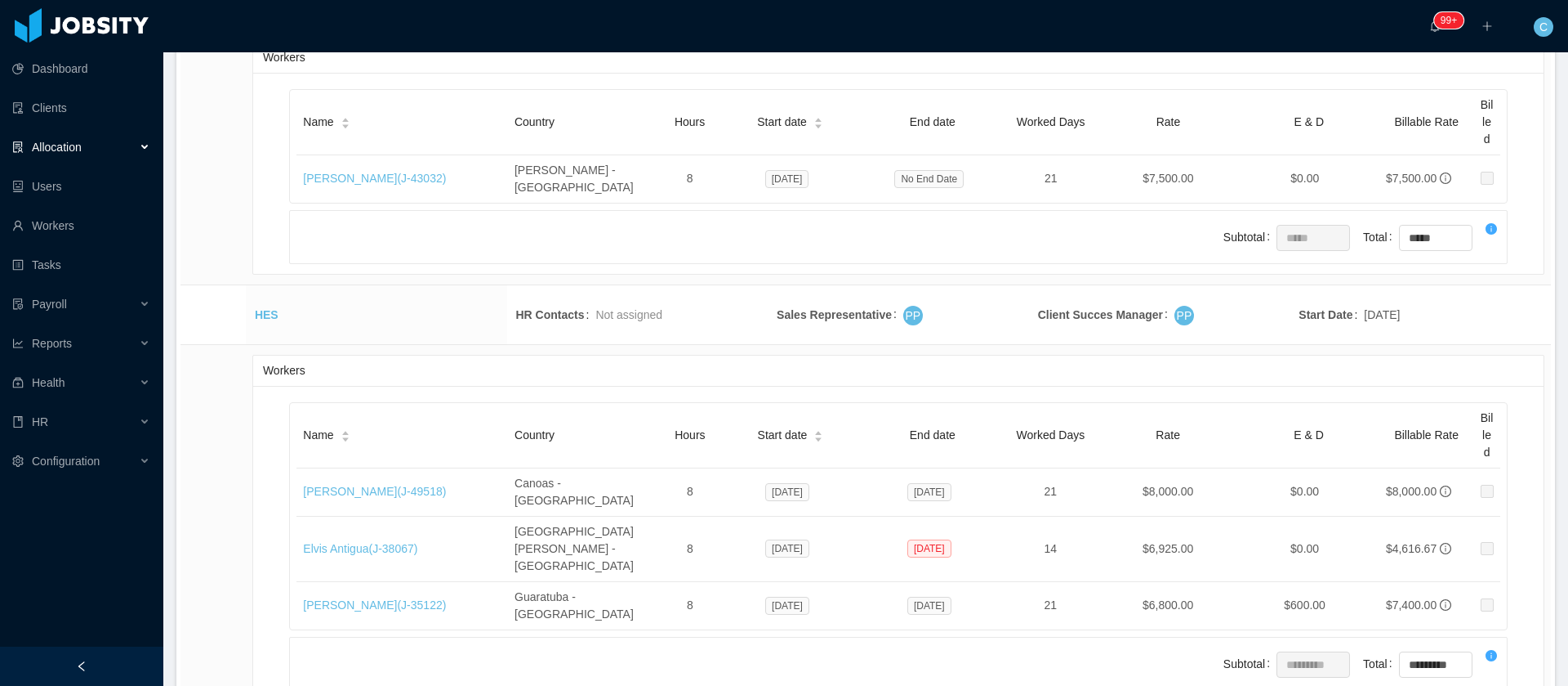
scroll to position [15690, 0]
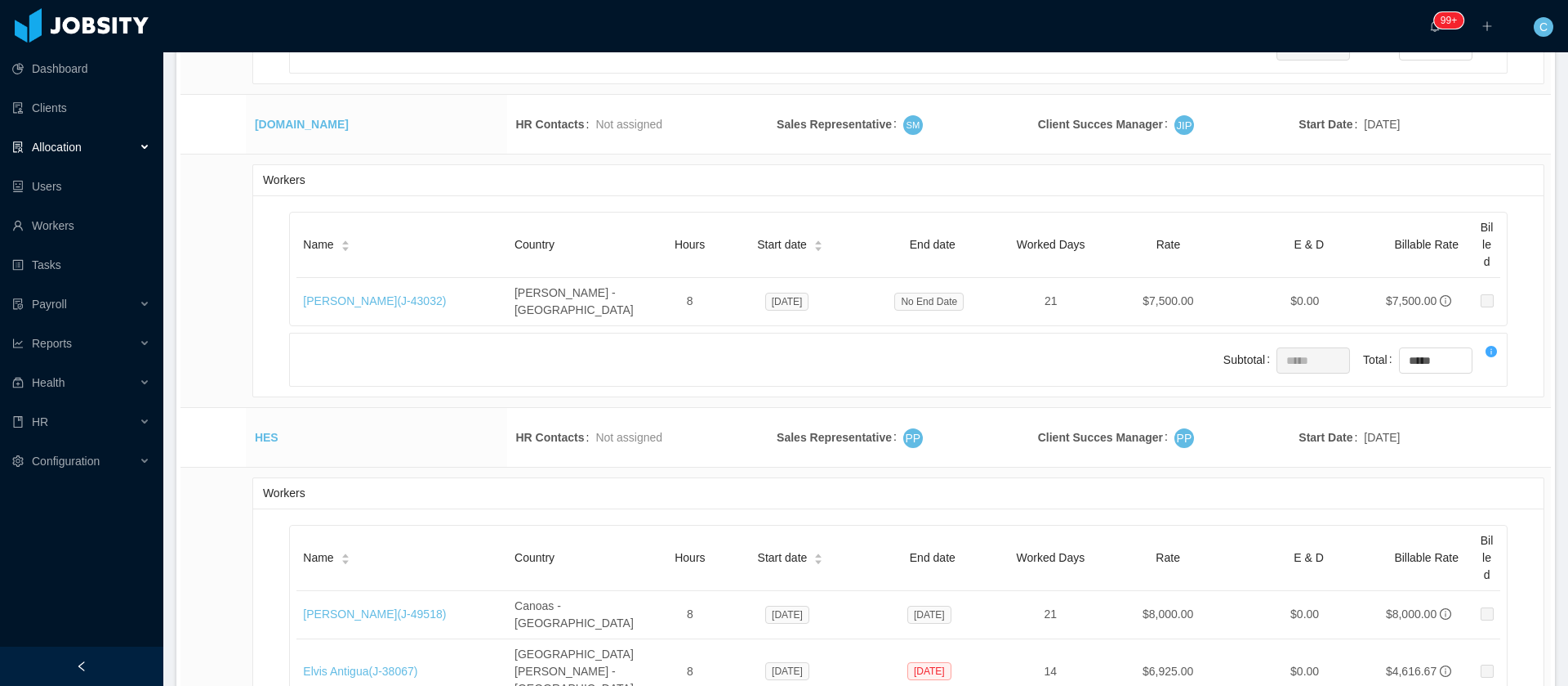
drag, startPoint x: 336, startPoint y: 173, endPoint x: 249, endPoint y: 180, distance: 87.3
copy tbody "Highland"
drag, startPoint x: 295, startPoint y: 343, endPoint x: 367, endPoint y: 344, distance: 72.0
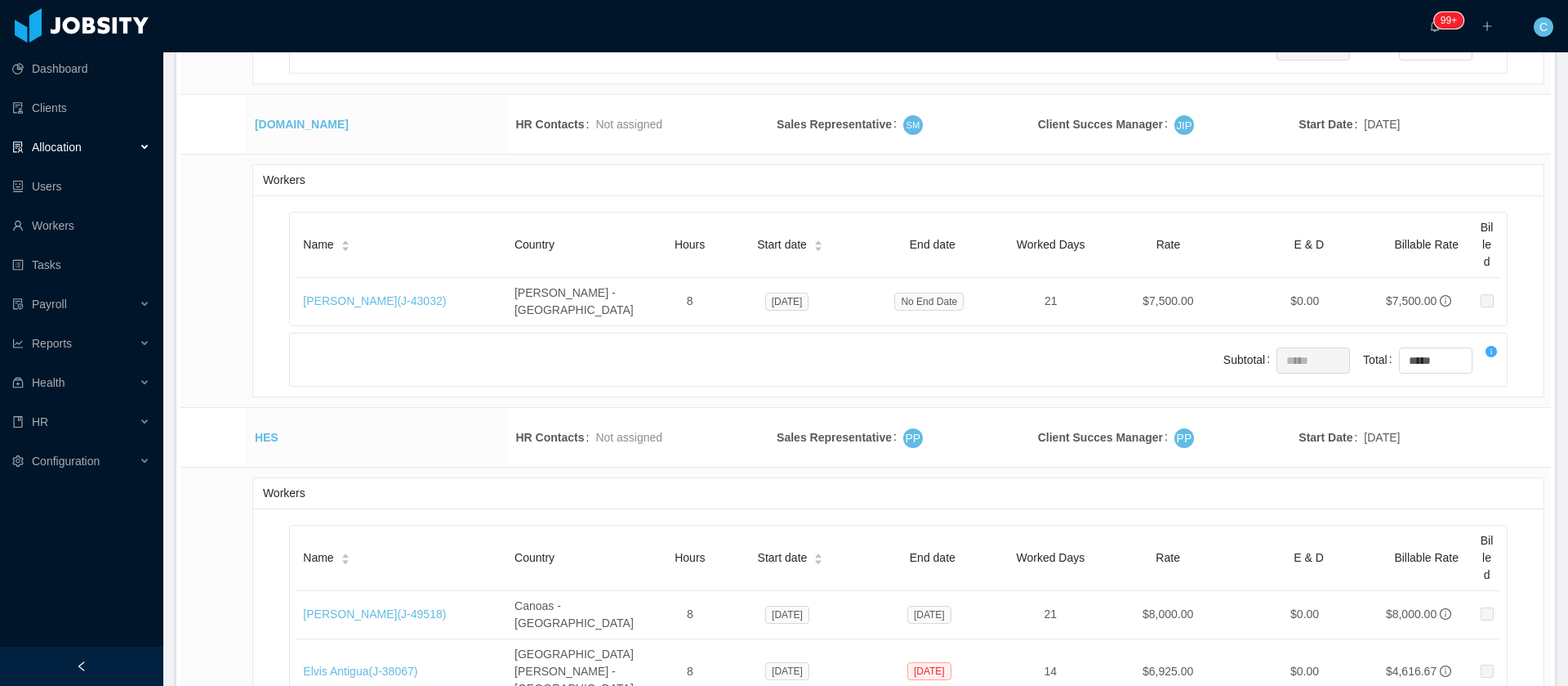
copy link "[PERSON_NAME]"
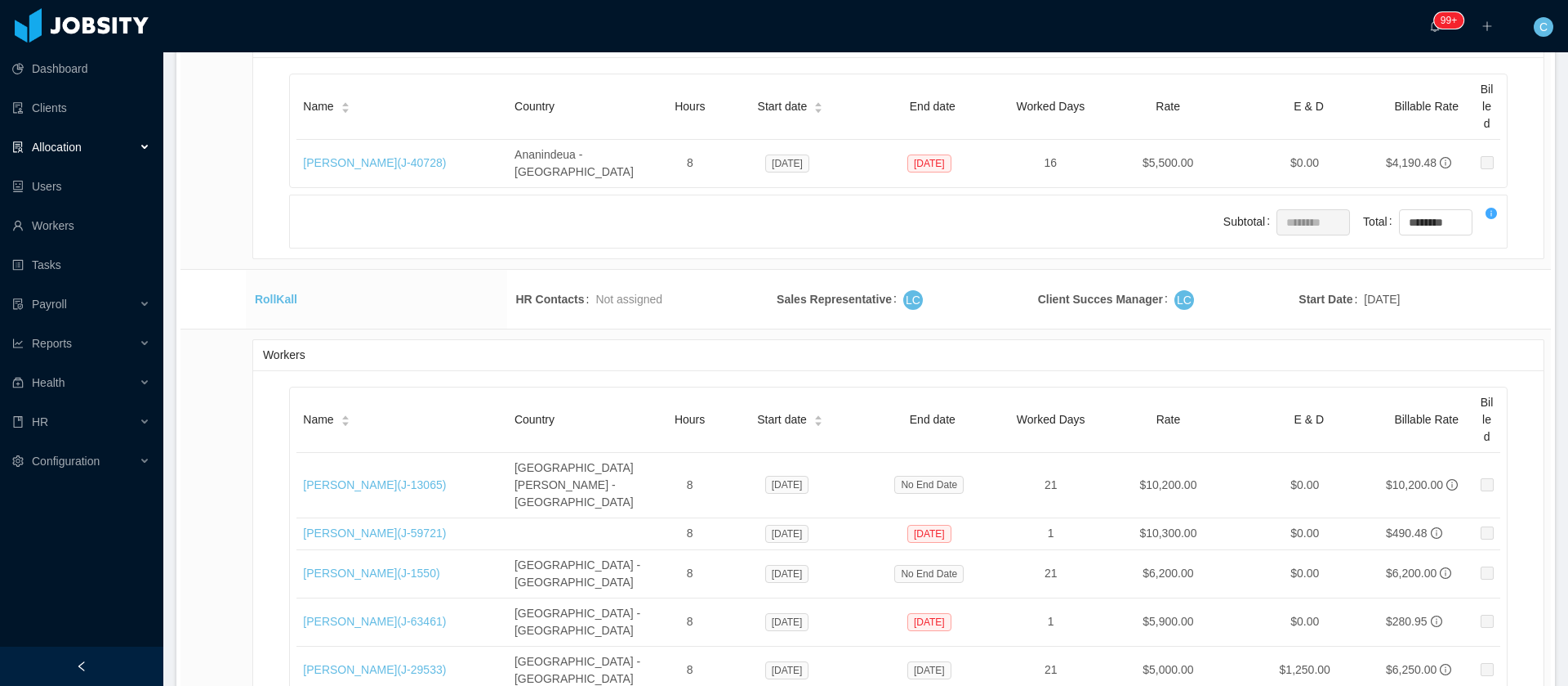
scroll to position [34198, 0]
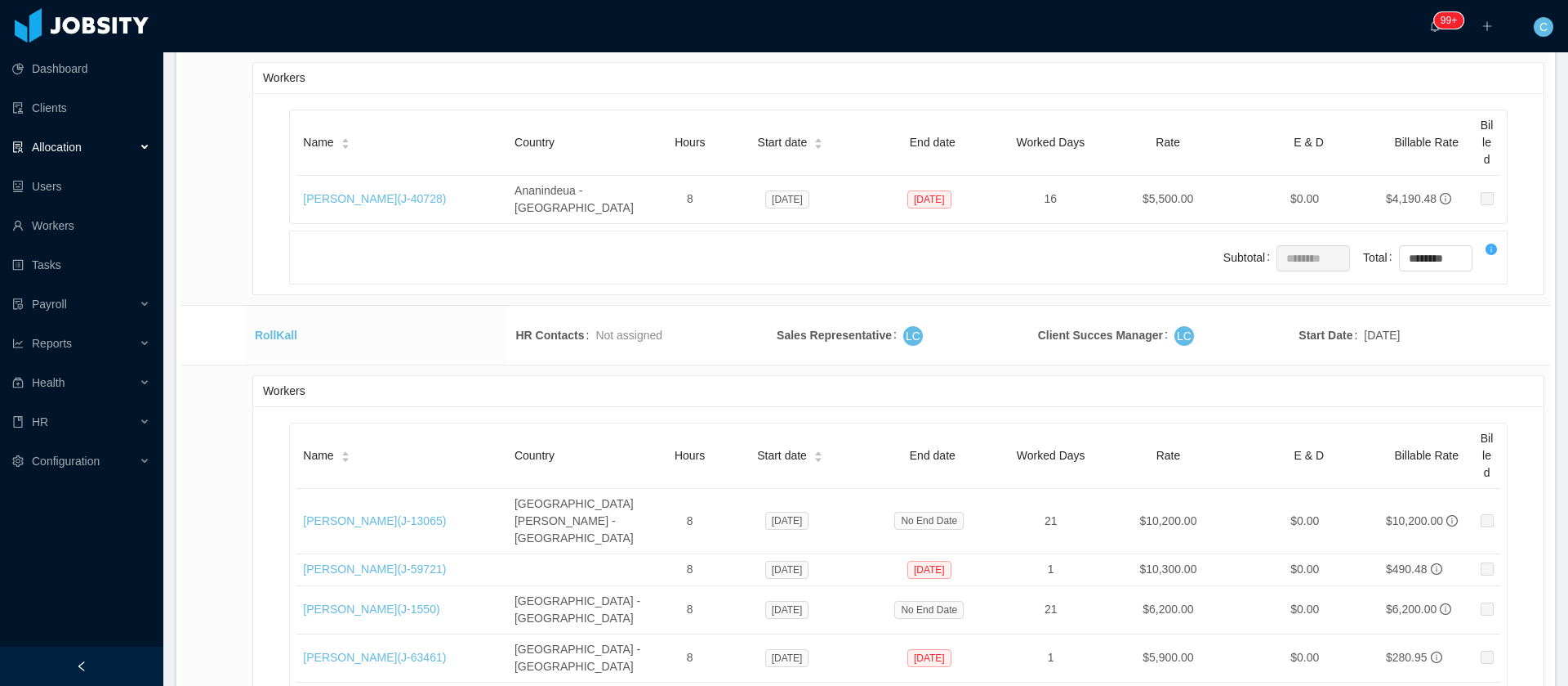
drag, startPoint x: 412, startPoint y: 256, endPoint x: 251, endPoint y: 258, distance: 161.0
copy tbody "Specialty Food Partners"
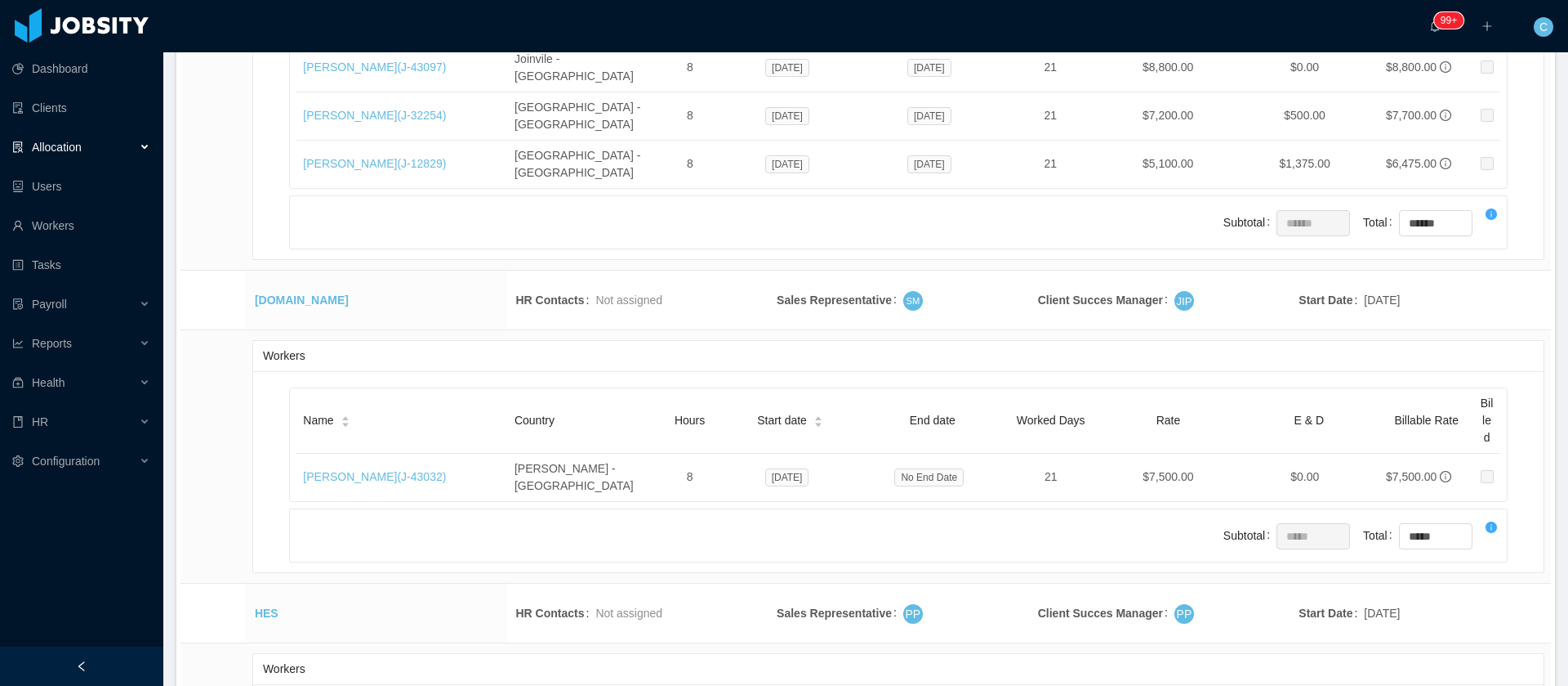
scroll to position [34286, 0]
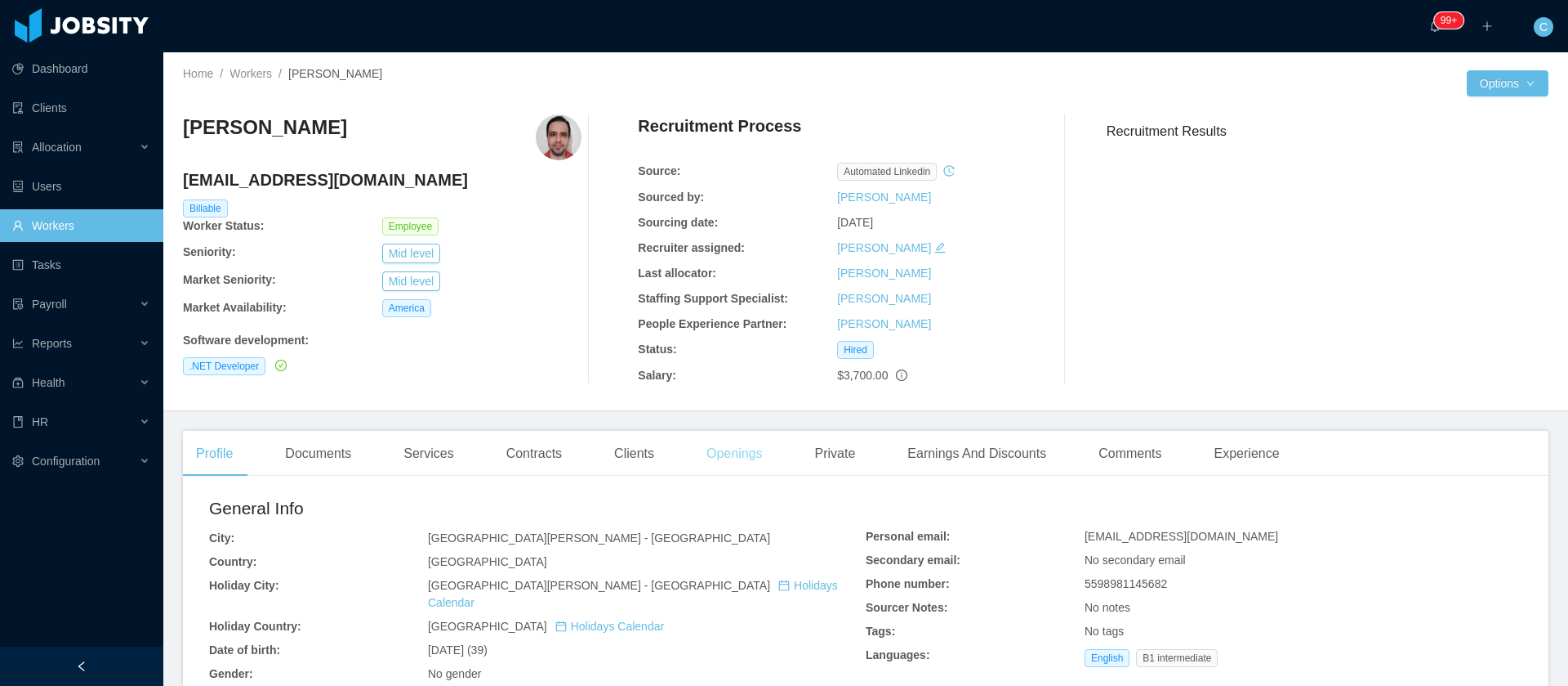
click at [752, 451] on div "Openings" at bounding box center [734, 453] width 82 height 46
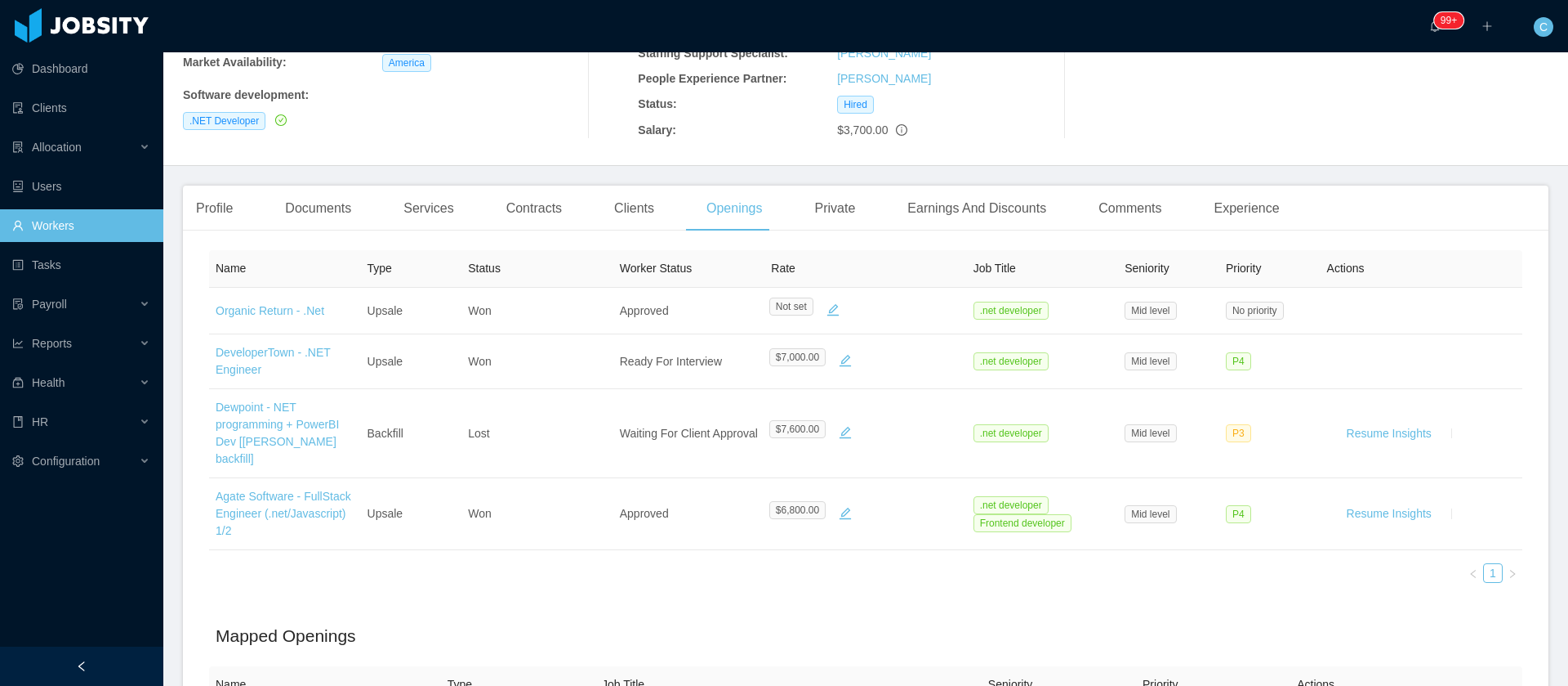
scroll to position [123, 0]
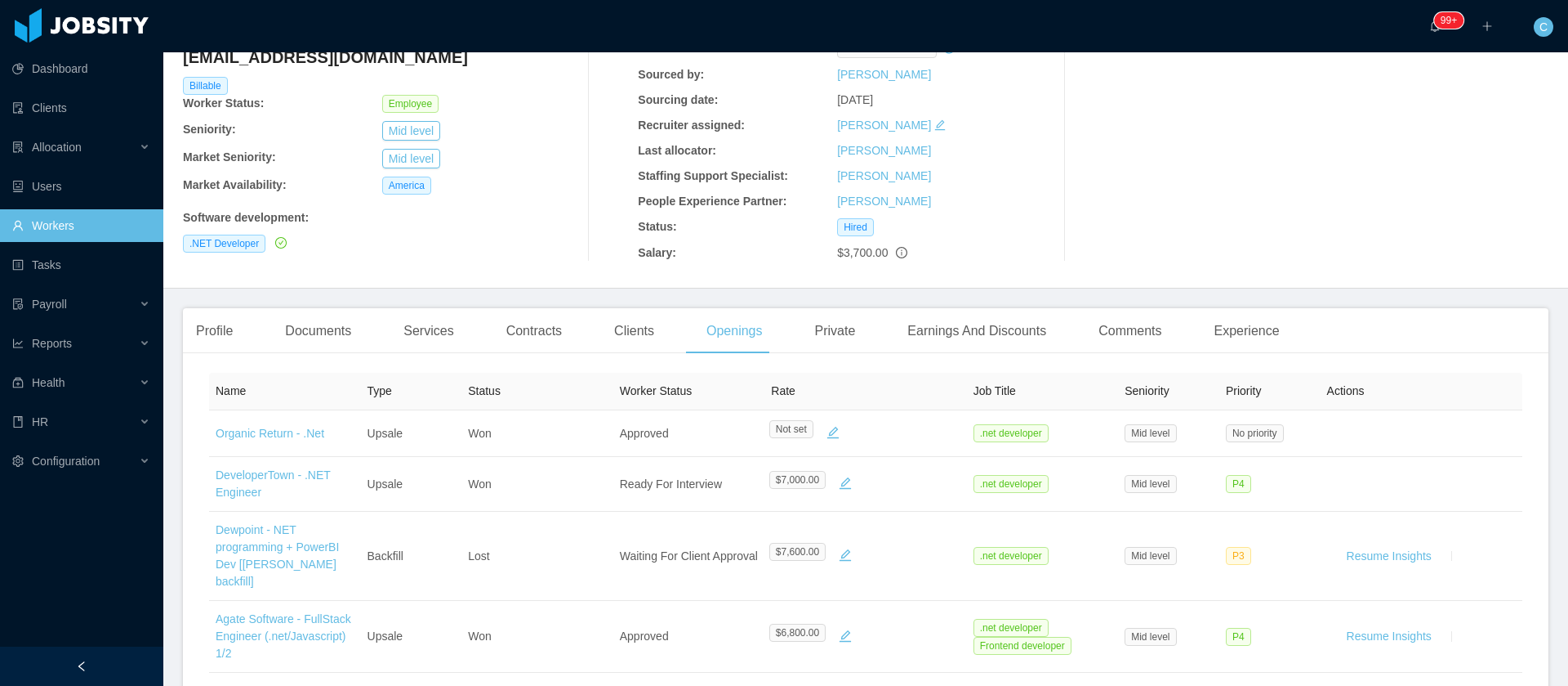
click at [324, 59] on h4 "andre.guimaraes@jobsity.com" at bounding box center [382, 57] width 398 height 23
copy h4 "andre.guimaraes@jobsity.com"
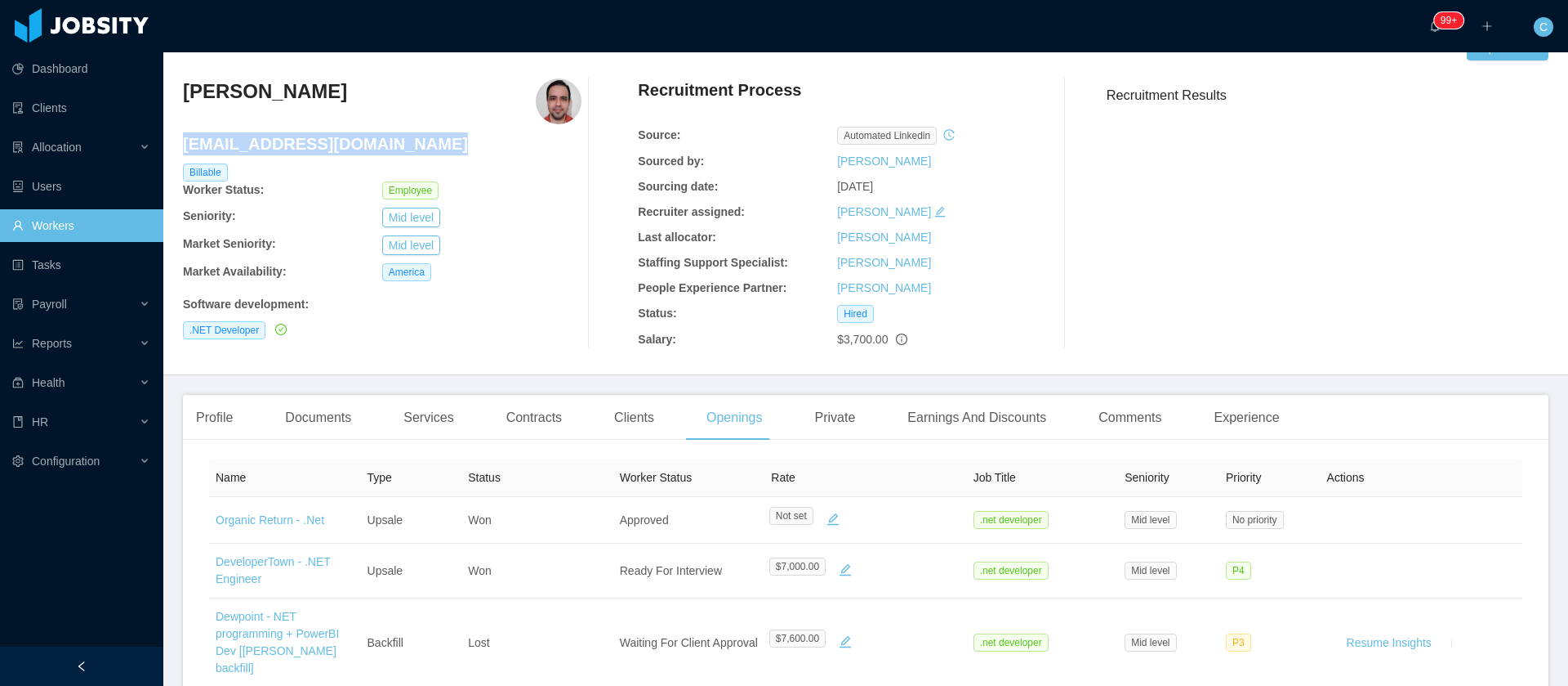
scroll to position [0, 0]
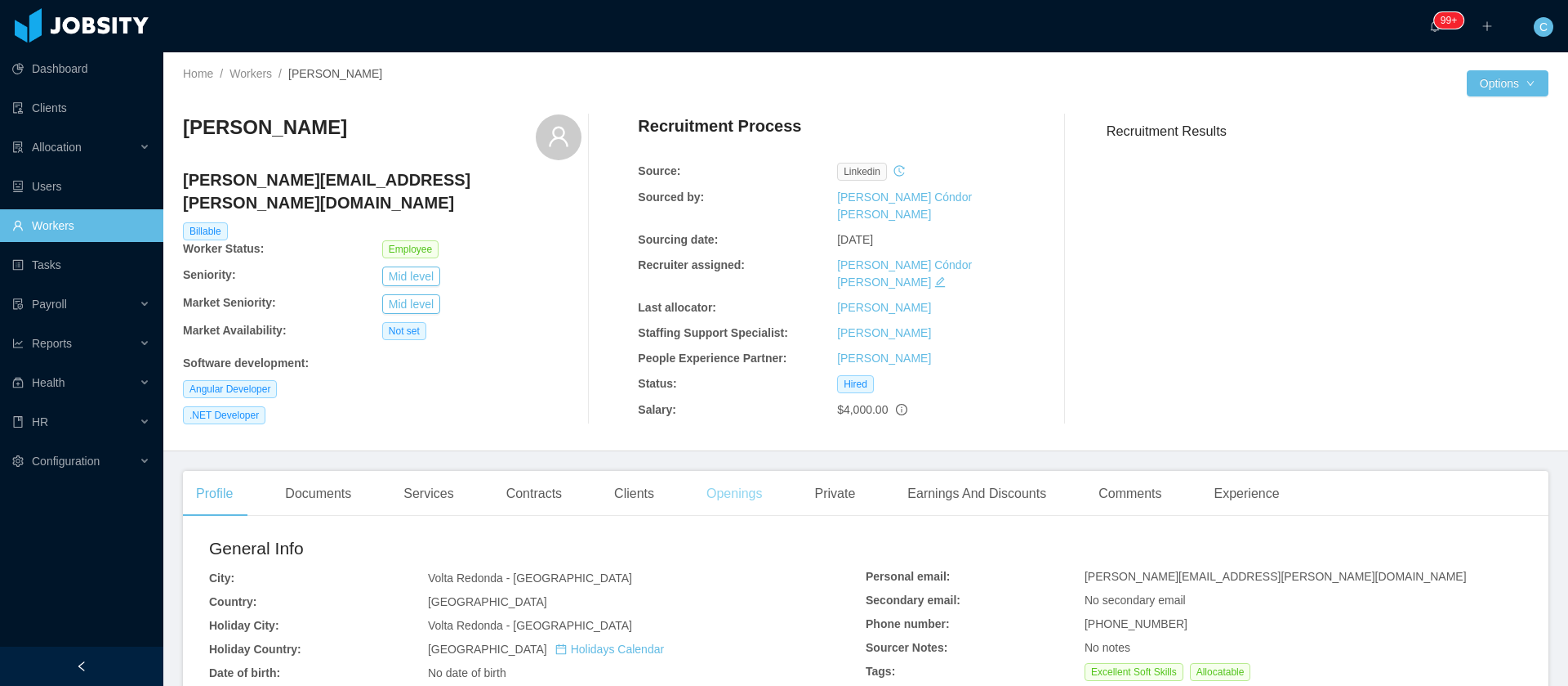
click at [747, 472] on div "Openings" at bounding box center [734, 493] width 82 height 46
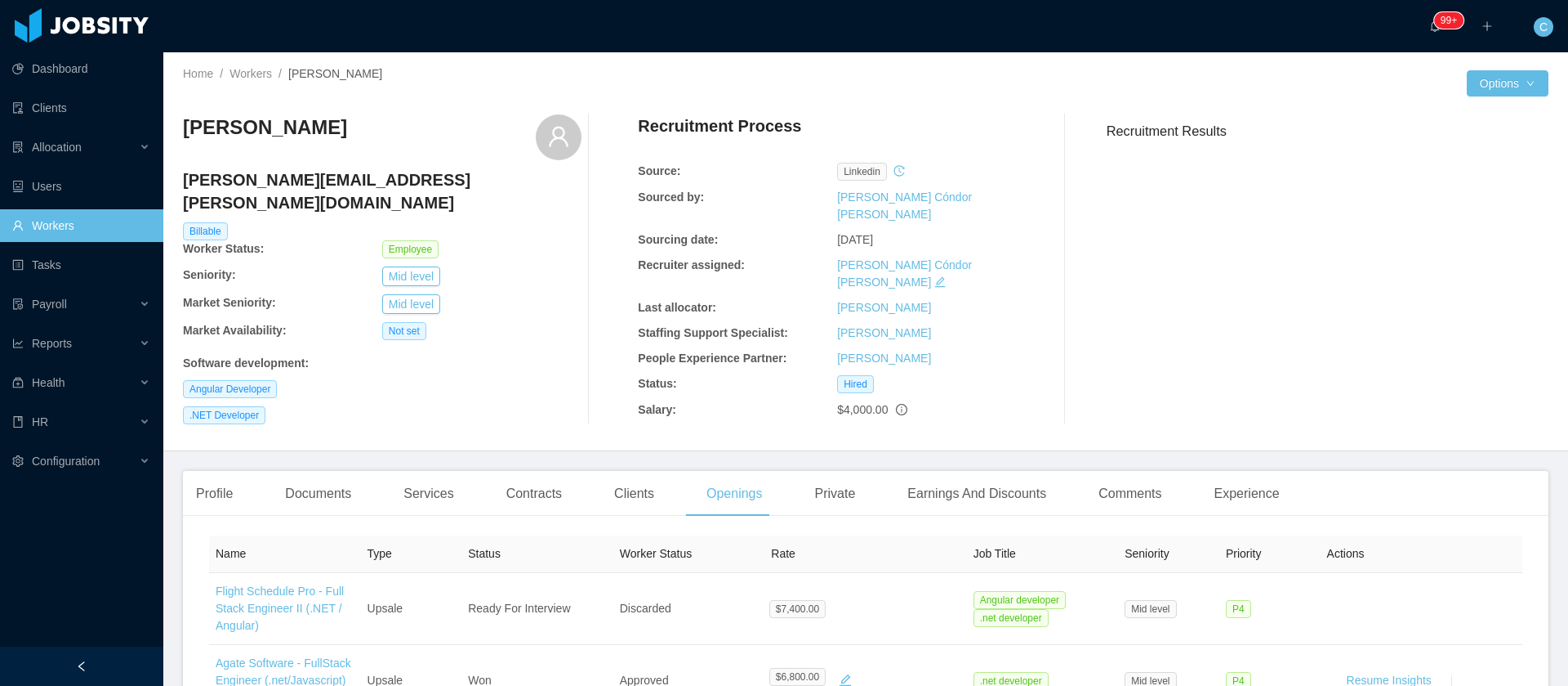
click at [296, 175] on h4 "gabriel.correa@jobsity.com" at bounding box center [382, 191] width 398 height 46
copy h4 "gabriel.correa@jobsity.com"
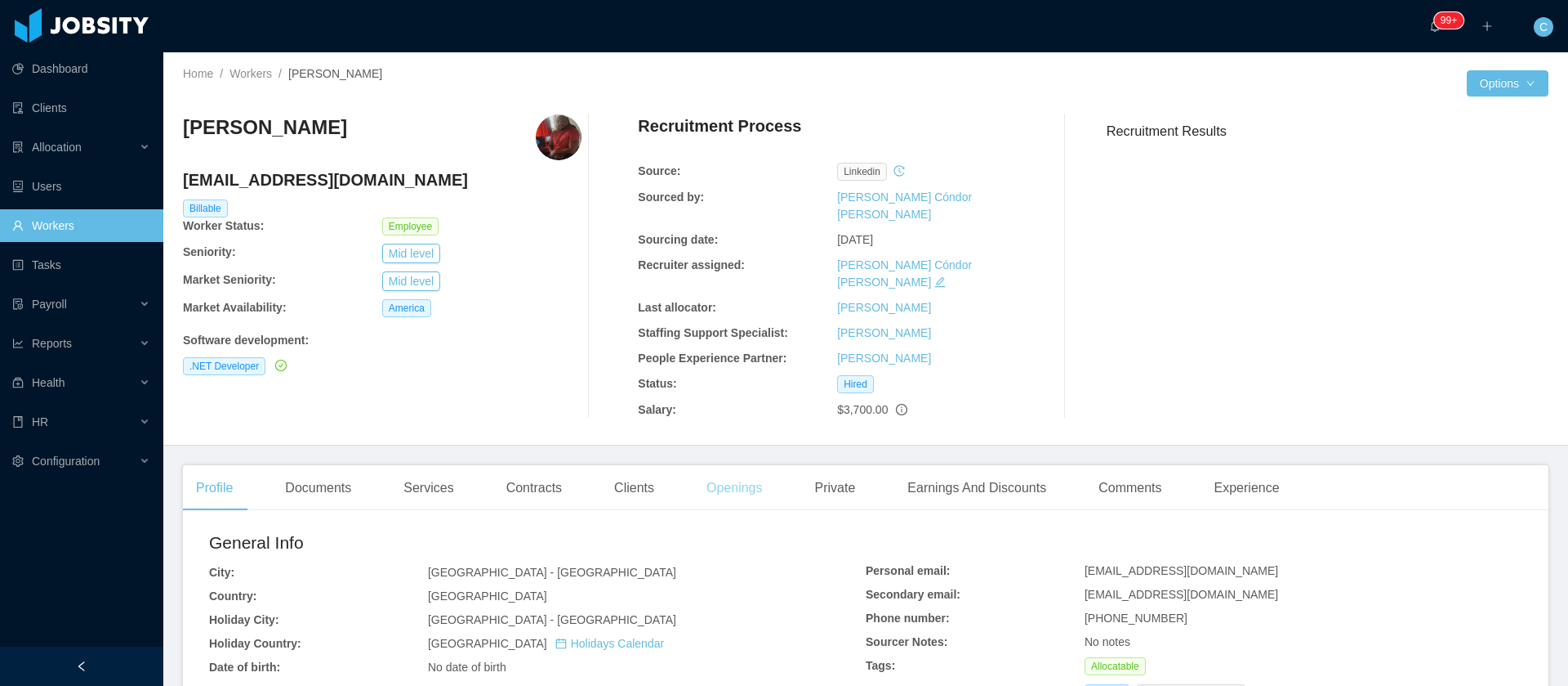
click at [747, 465] on div "Openings" at bounding box center [734, 488] width 82 height 46
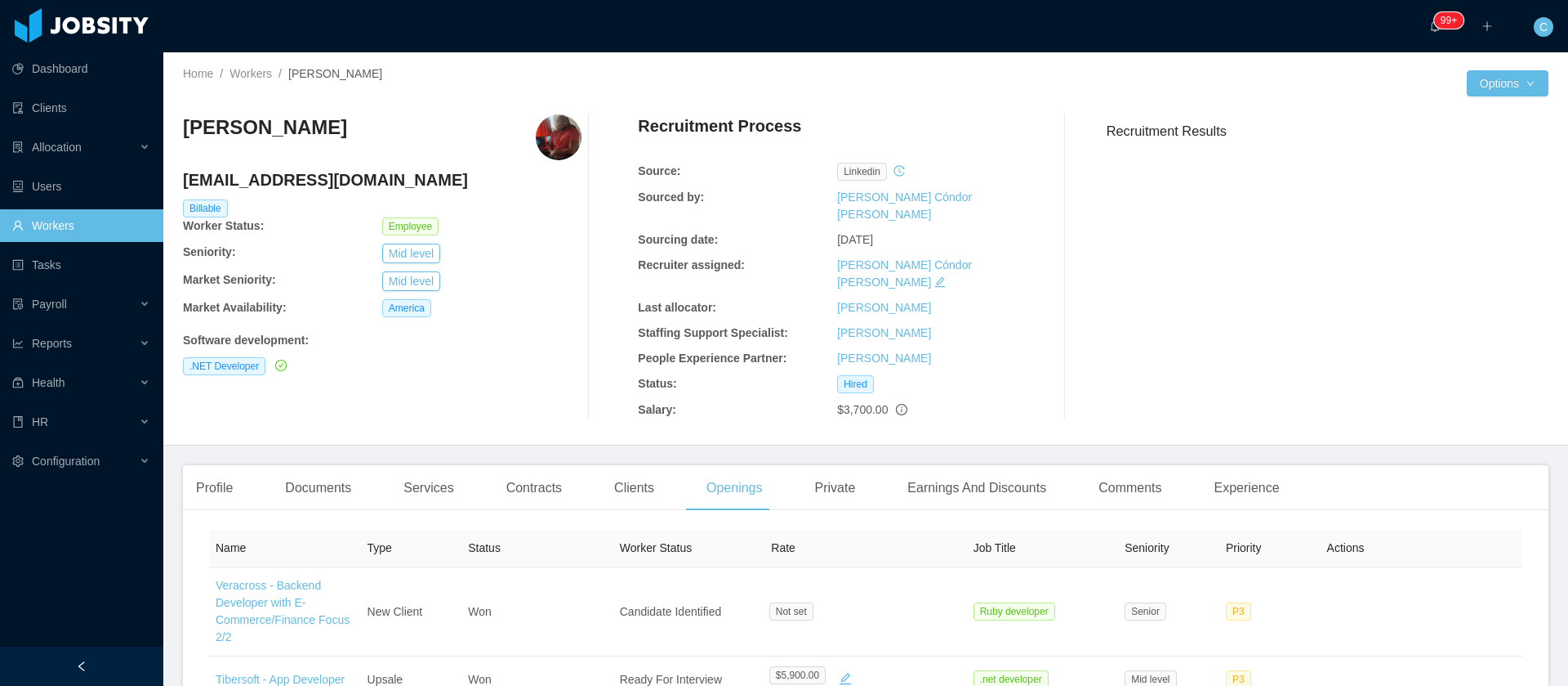
click at [317, 179] on h4 "royban.lara@jobsity.com" at bounding box center [382, 179] width 398 height 23
click at [317, 178] on h4 "royban.lara@jobsity.com" at bounding box center [382, 179] width 398 height 23
click at [317, 178] on h4 "royban.lara@jobsity.com" at bounding box center [382, 179] width 398 height 23
copy h4 "royban.lara@jobsity.com"
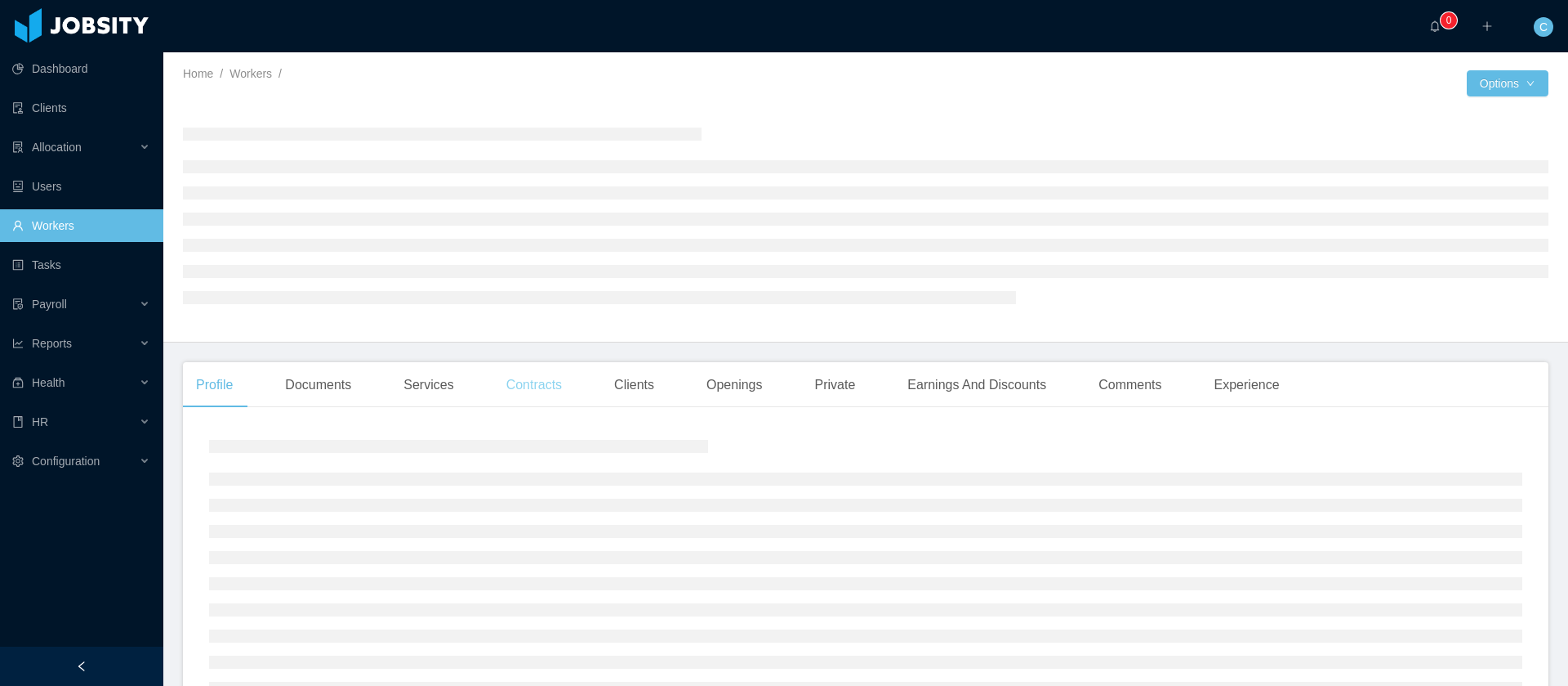
click at [534, 393] on div "Contracts" at bounding box center [534, 384] width 82 height 46
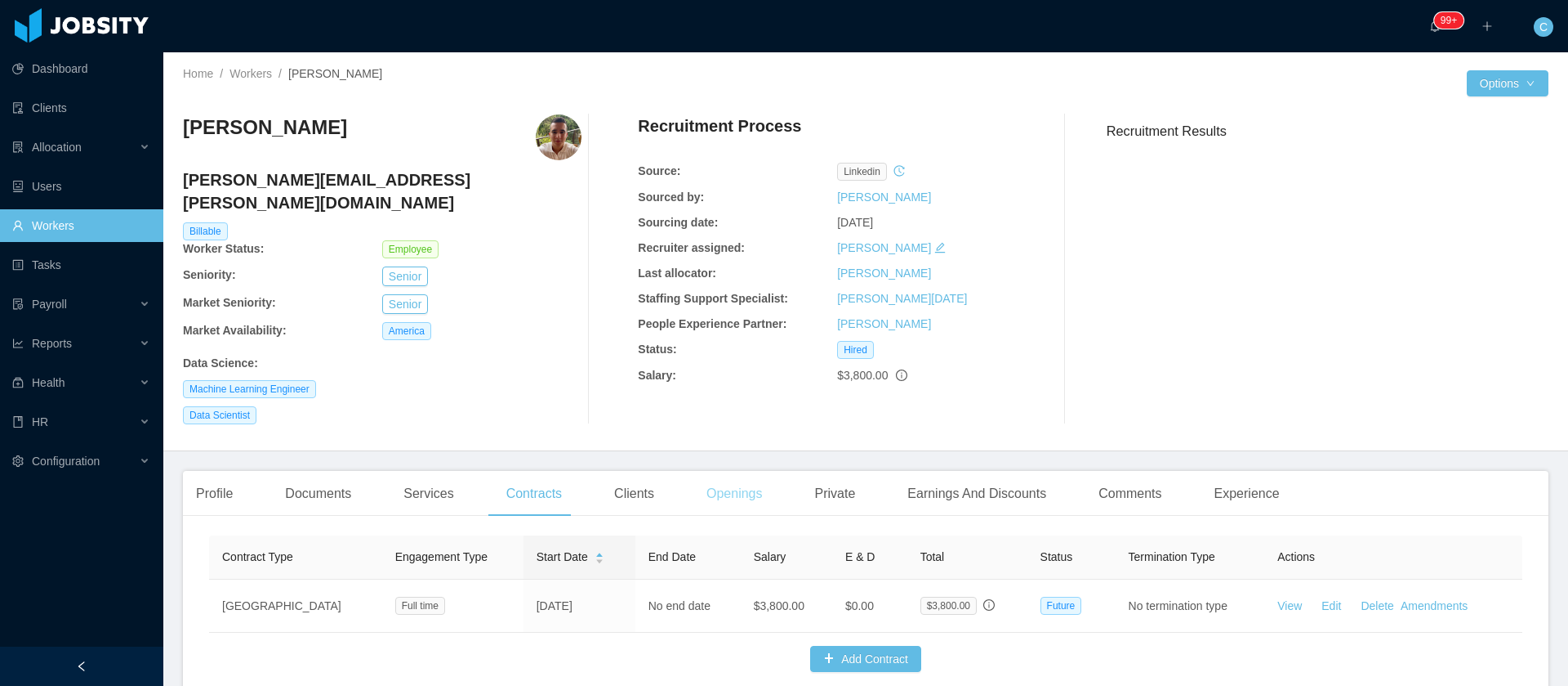
click at [732, 471] on div "Openings" at bounding box center [734, 493] width 82 height 46
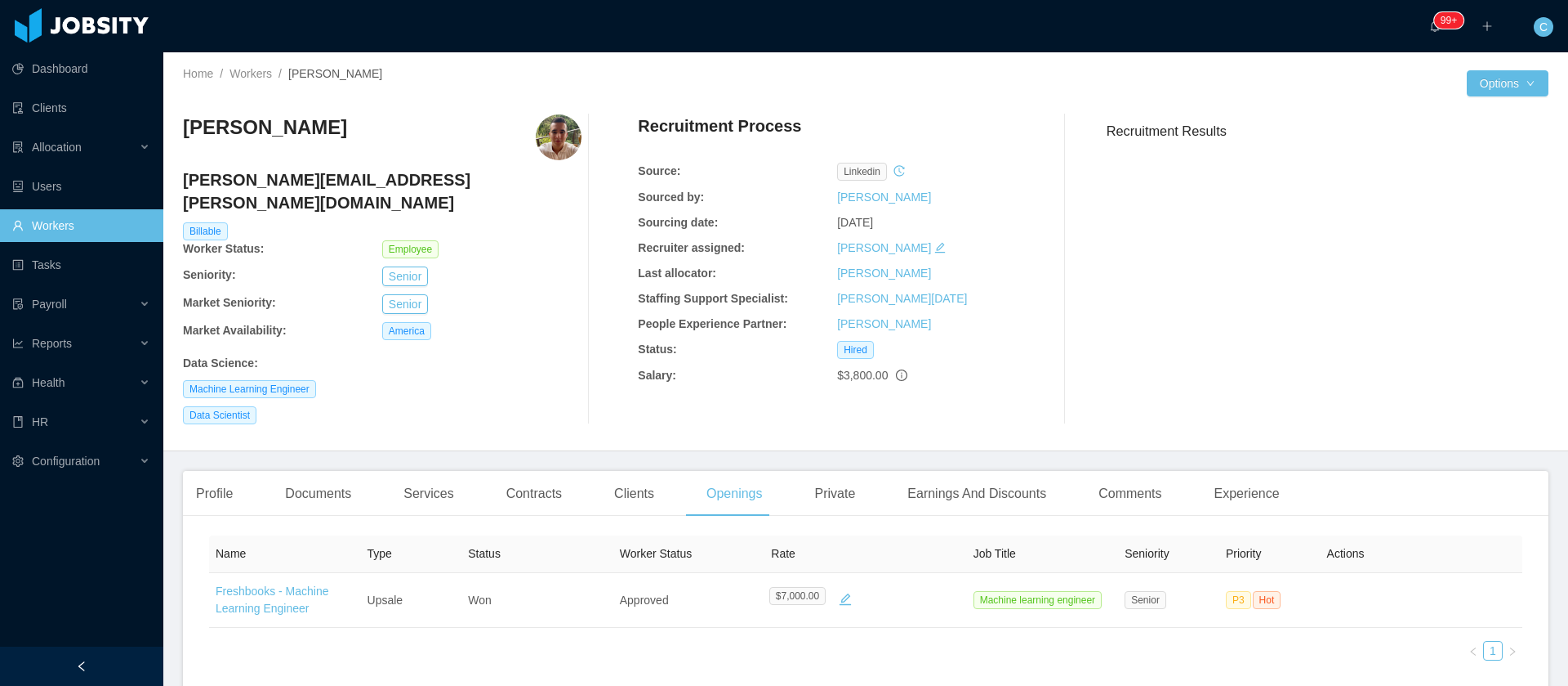
click at [303, 170] on h4 "santiago.cartagena@jobsity.com" at bounding box center [382, 191] width 398 height 46
click at [303, 169] on h4 "santiago.cartagena@jobsity.com" at bounding box center [382, 191] width 398 height 46
click at [303, 168] on h4 "santiago.cartagena@jobsity.com" at bounding box center [382, 191] width 398 height 46
copy h4 "santiago.cartagena@jobsity.com"
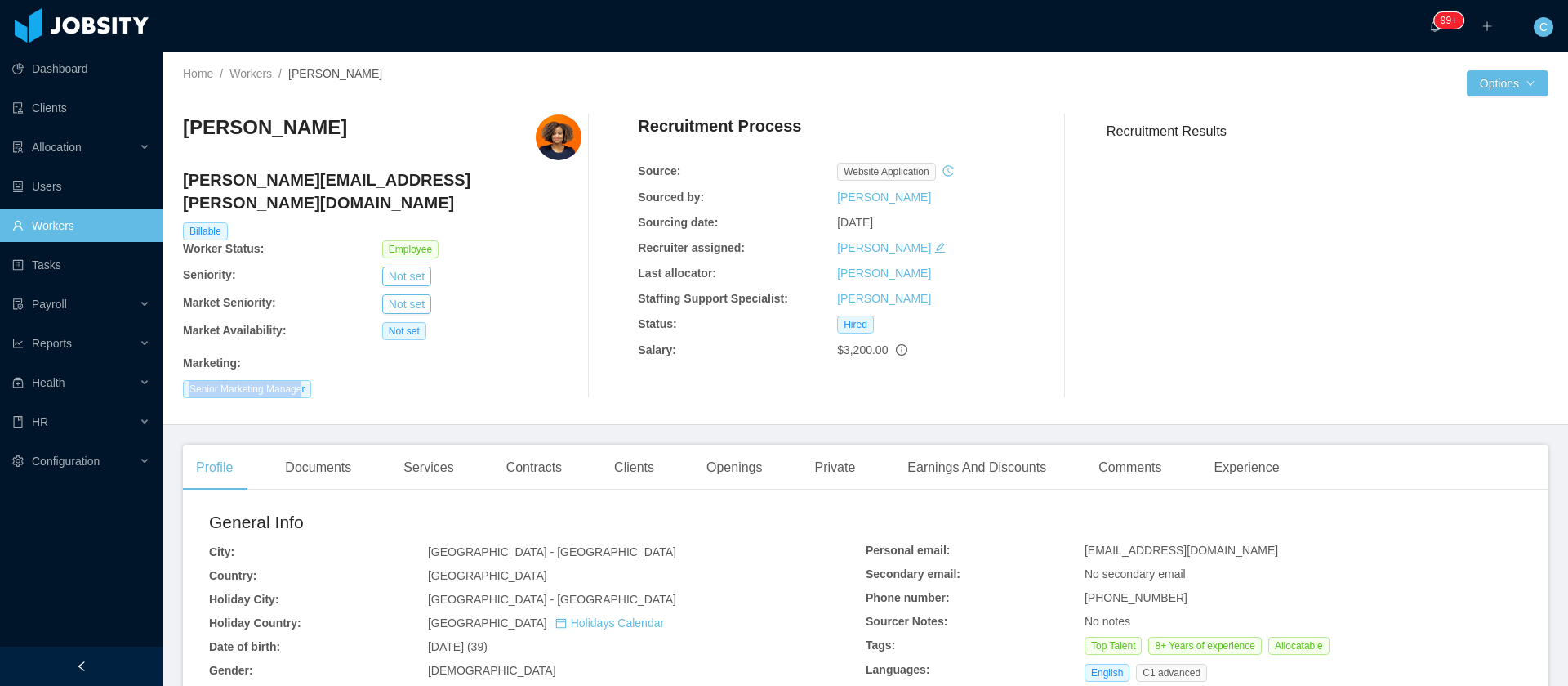
drag, startPoint x: 303, startPoint y: 373, endPoint x: 172, endPoint y: 373, distance: 131.0
click at [172, 373] on div "Home / Workers / [PERSON_NAME] / Options [PERSON_NAME] [PERSON_NAME][EMAIL_ADDR…" at bounding box center [866, 238] width 1405 height 373
copy span "Senior Marketing Manage"
drag, startPoint x: 297, startPoint y: 120, endPoint x: 185, endPoint y: 130, distance: 112.4
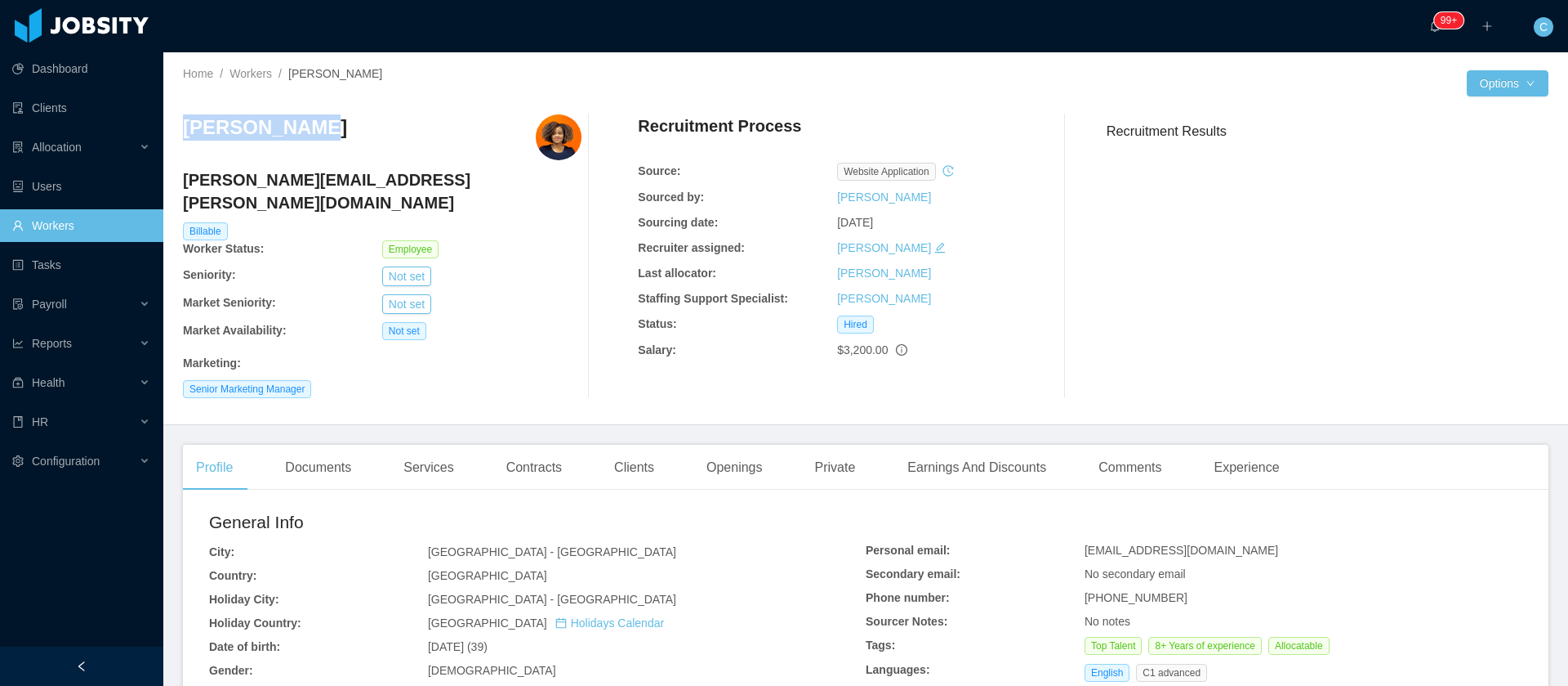
click at [185, 130] on div "Diby Escobar" at bounding box center [382, 137] width 398 height 46
copy h3 "Diby Escobar"
click at [307, 173] on h4 "diby.escobar@jobsity.com" at bounding box center [382, 191] width 398 height 46
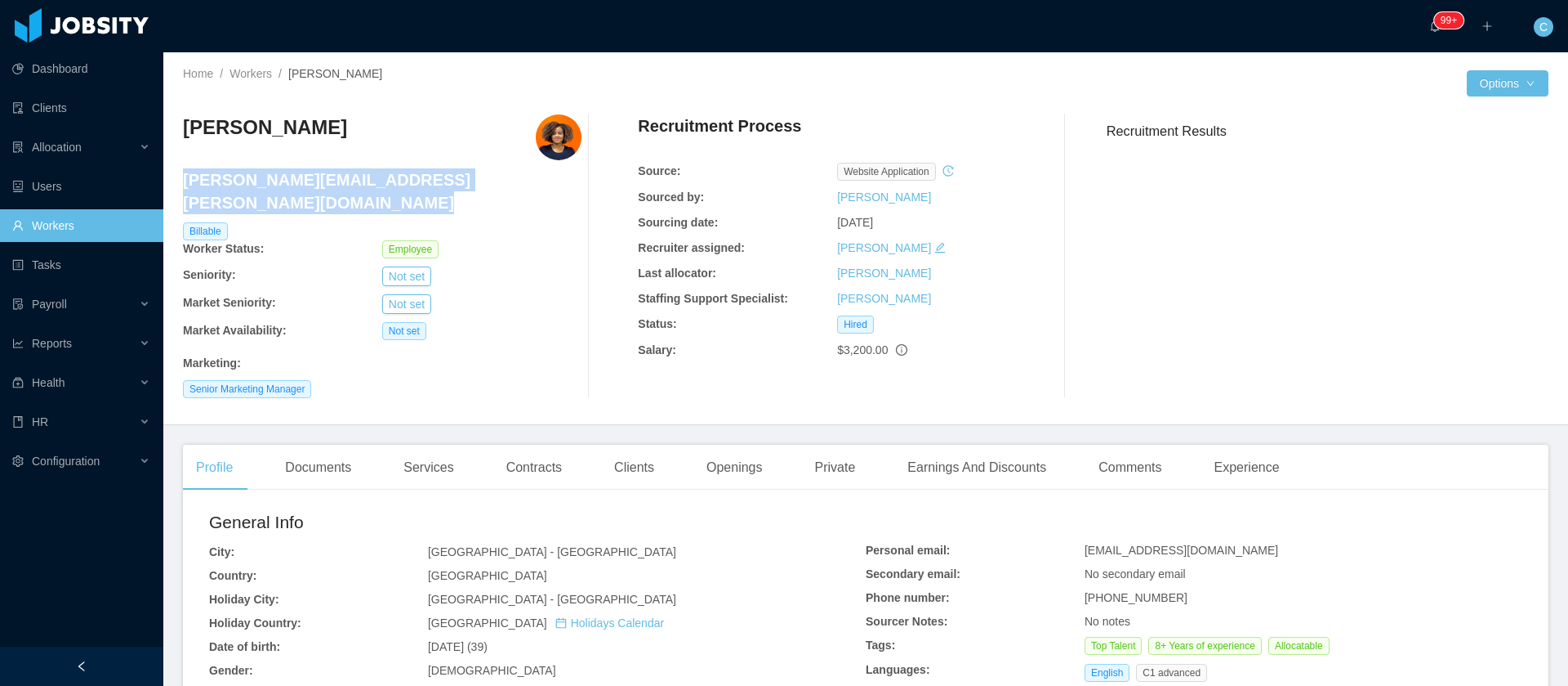
click at [307, 173] on h4 "diby.escobar@jobsity.com" at bounding box center [382, 191] width 398 height 46
copy h4 "diby.escobar@jobsity.com"
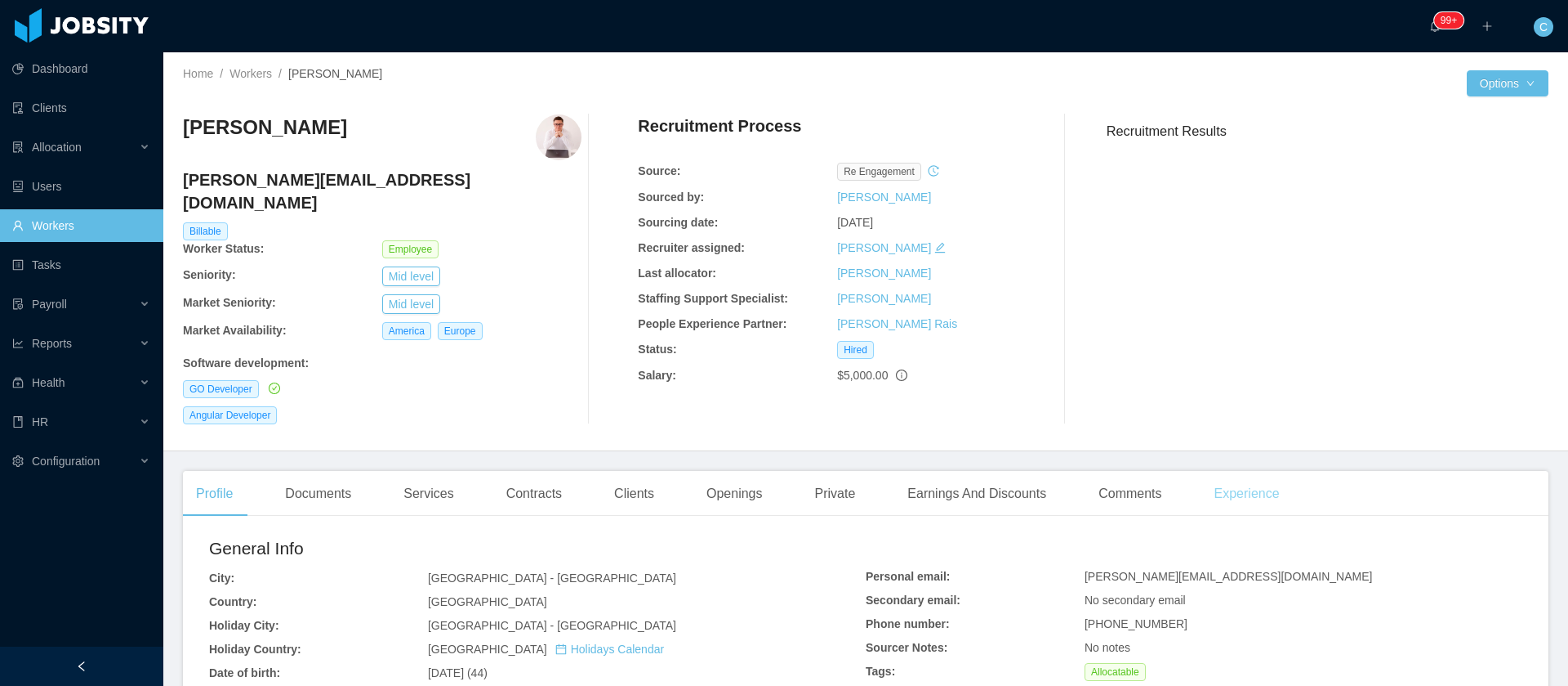
click at [1233, 480] on div "Experience" at bounding box center [1247, 493] width 92 height 46
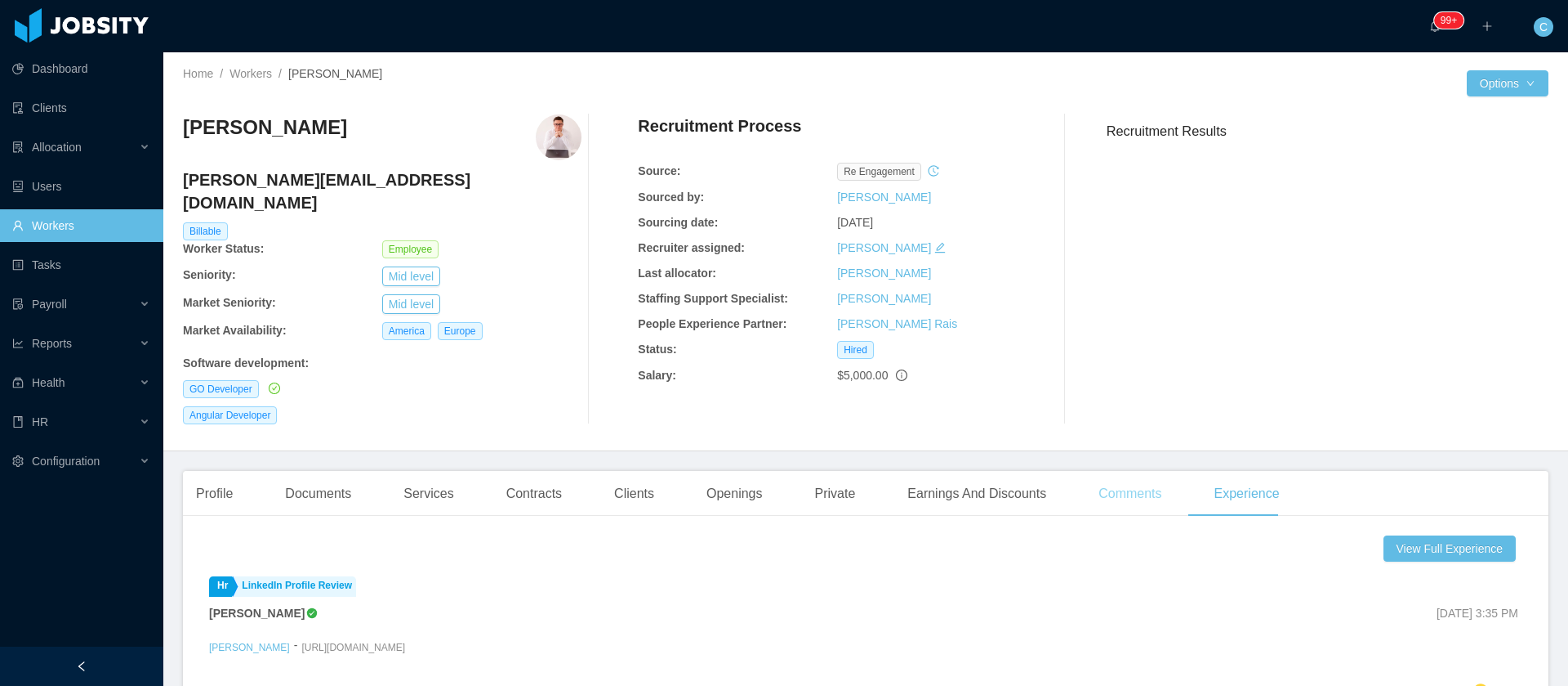
click at [1100, 483] on div "Comments" at bounding box center [1130, 493] width 89 height 46
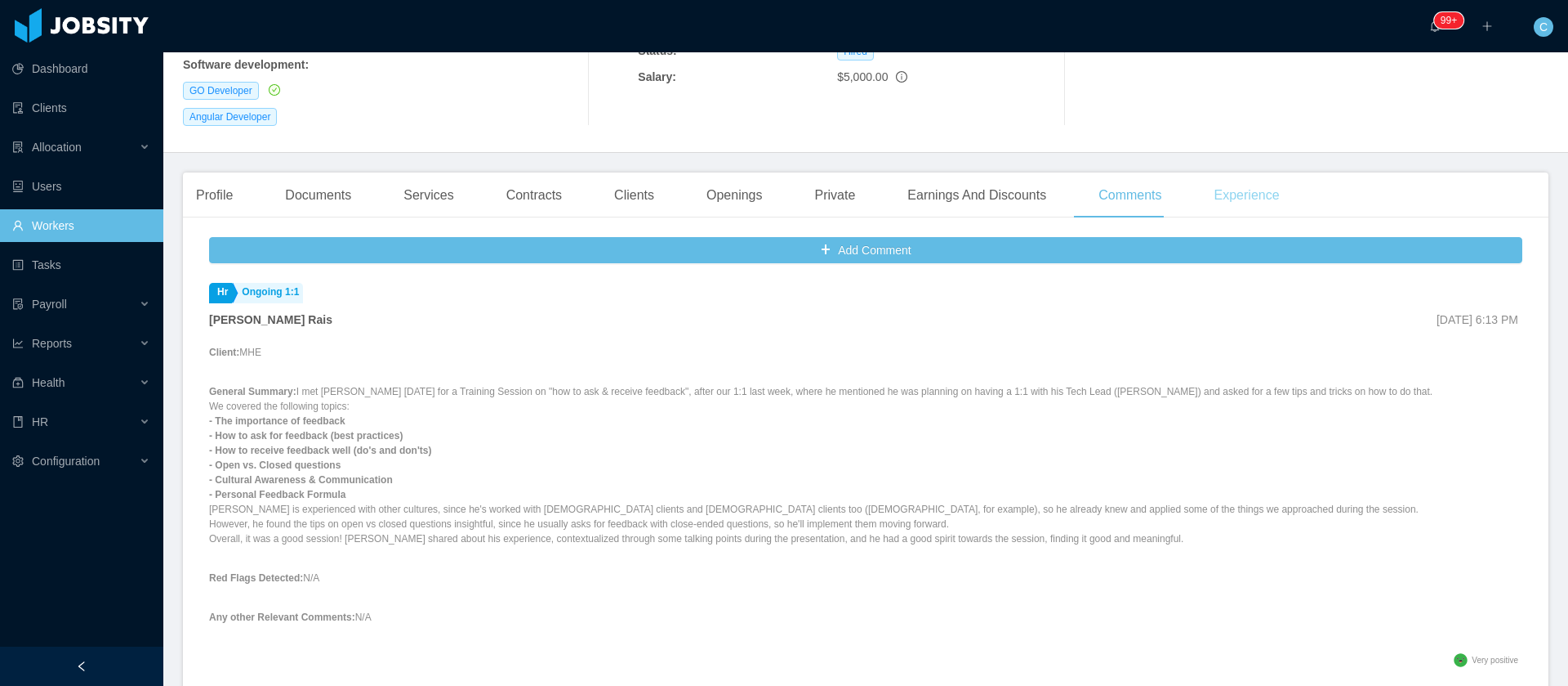
click at [1208, 180] on div "Experience" at bounding box center [1247, 195] width 92 height 46
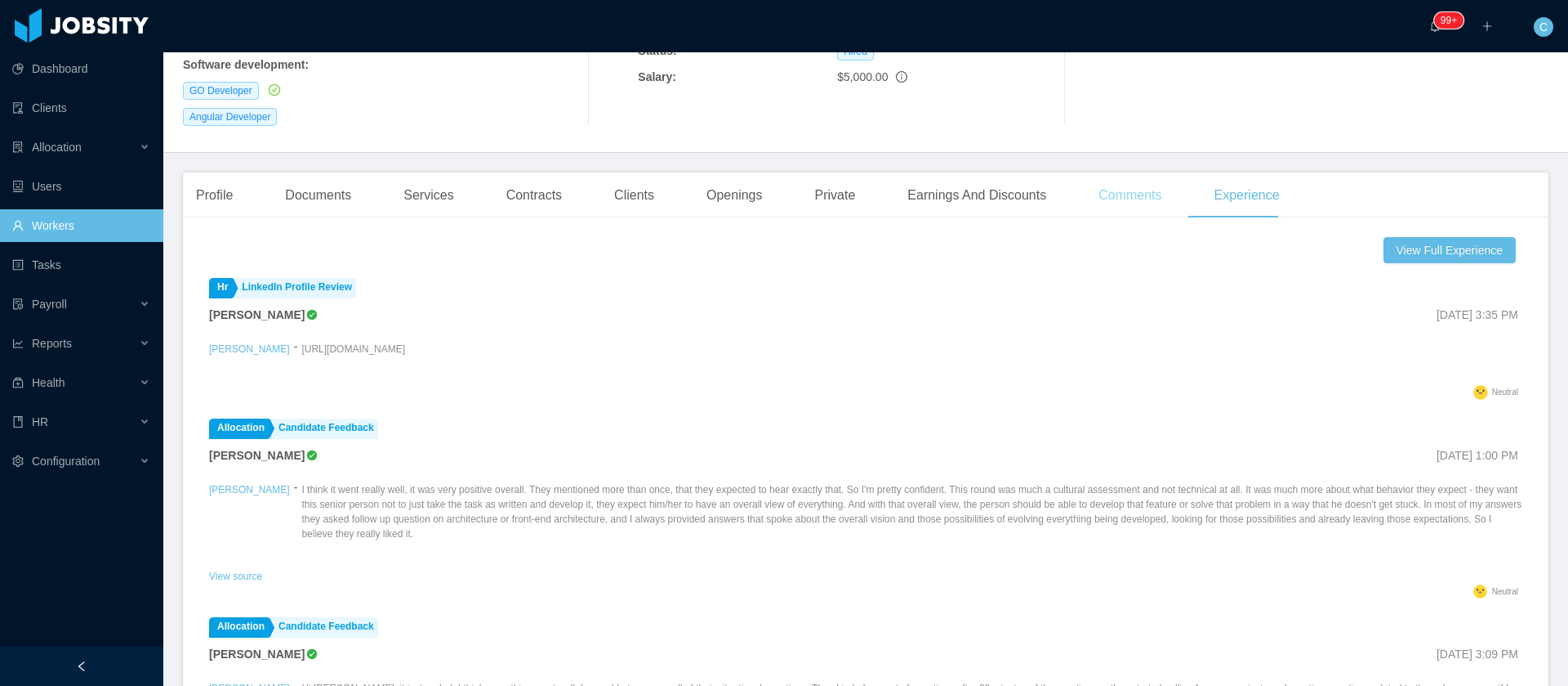
click at [1144, 173] on div "Comments" at bounding box center [1130, 195] width 89 height 46
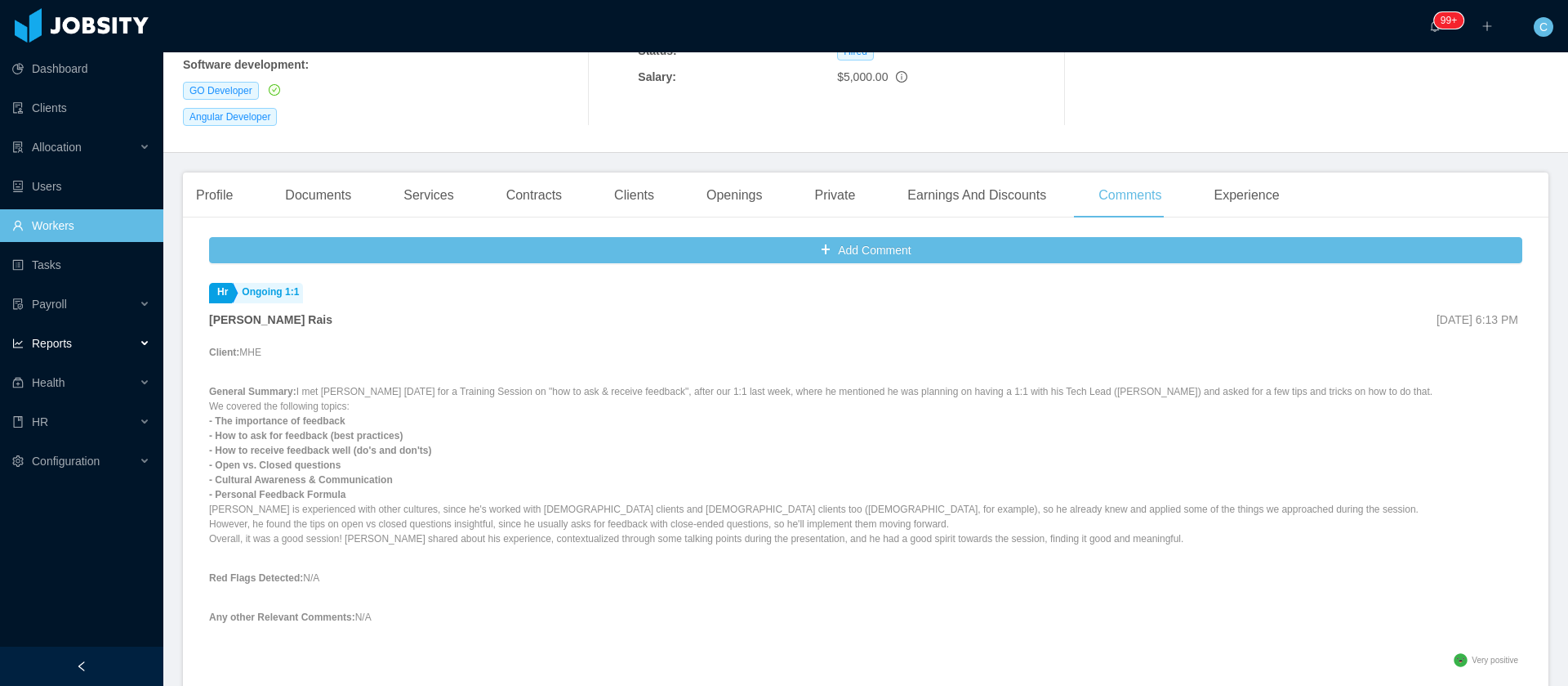
click at [127, 349] on div "Reports" at bounding box center [82, 343] width 163 height 33
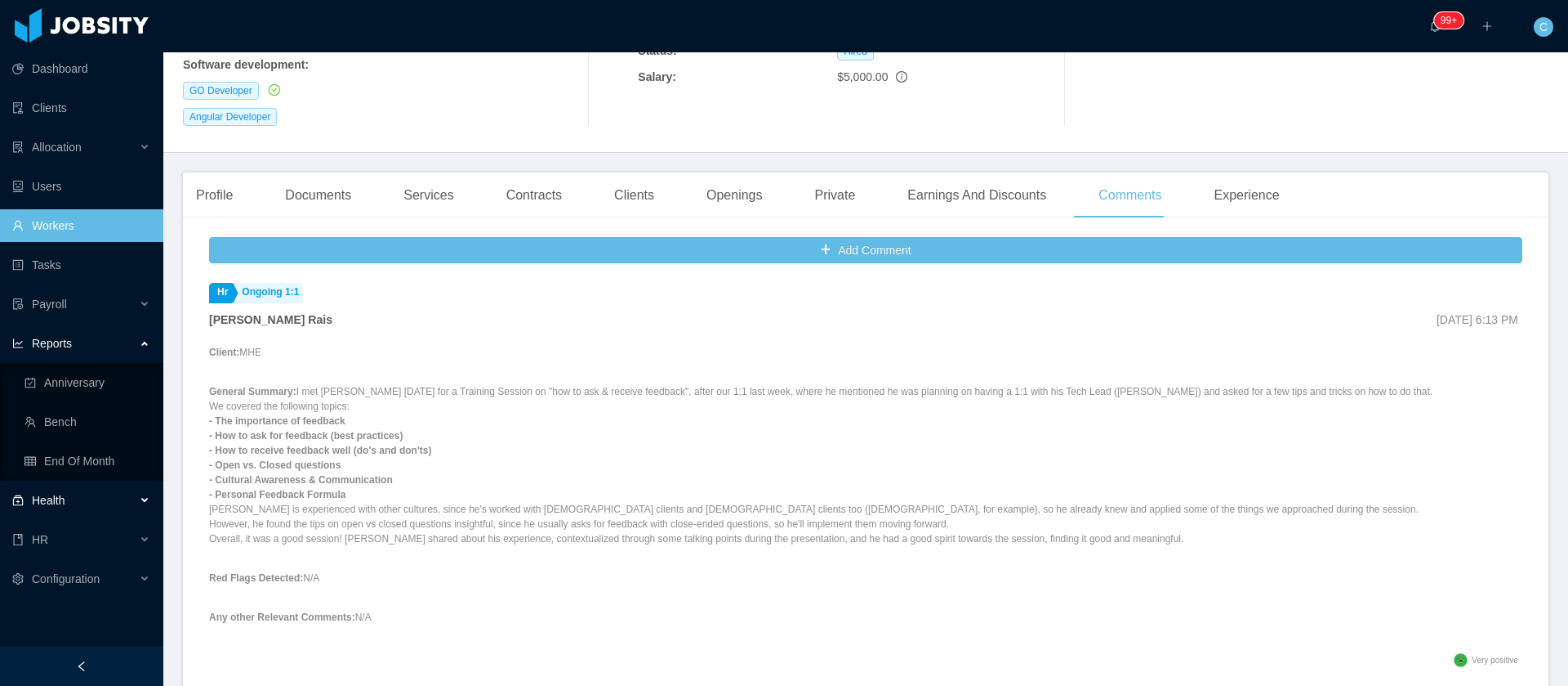
click at [135, 489] on div "Health" at bounding box center [82, 499] width 163 height 33
